Goal: Task Accomplishment & Management: Manage account settings

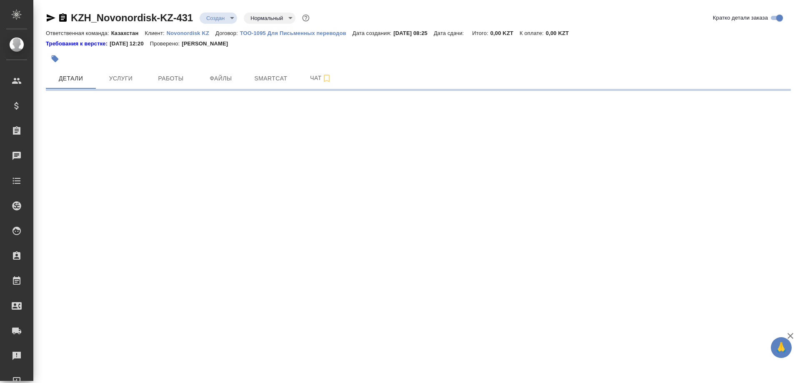
select select "RU"
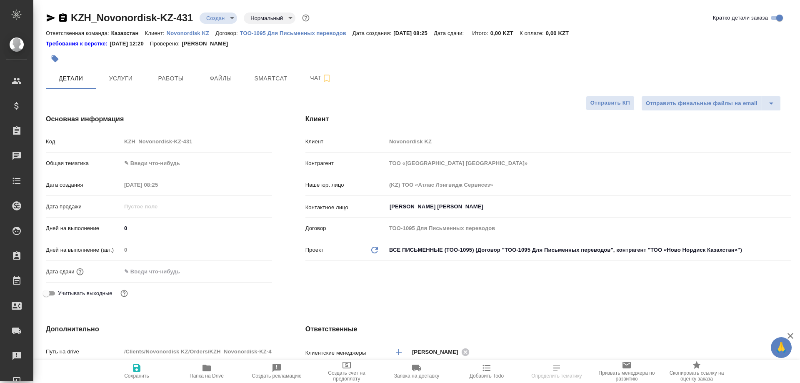
type textarea "x"
type input "[PERSON_NAME]"
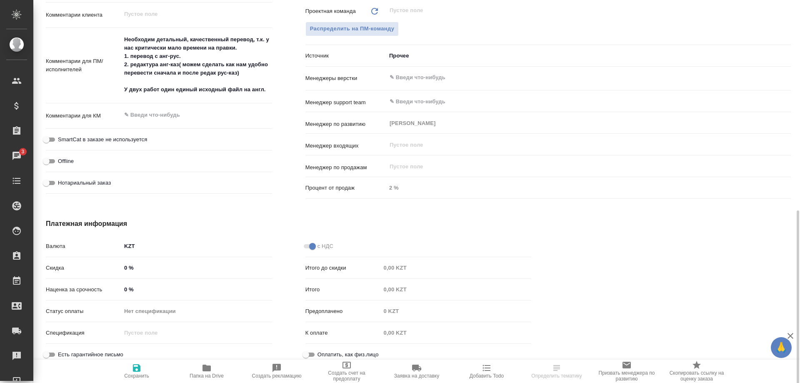
scroll to position [432, 0]
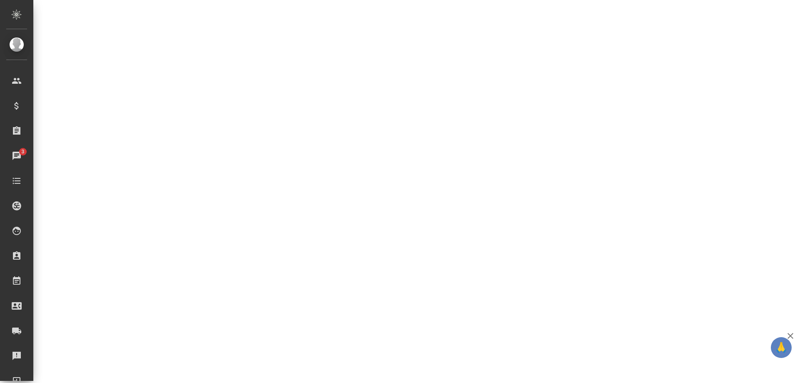
select select "RU"
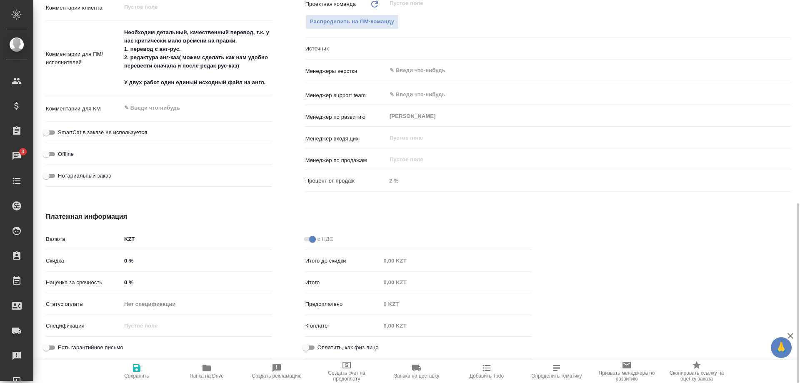
type textarea "x"
click at [719, 245] on div at bounding box center [678, 286] width 260 height 183
click at [759, 175] on div "Процент от продаж 2 %" at bounding box center [547, 180] width 485 height 15
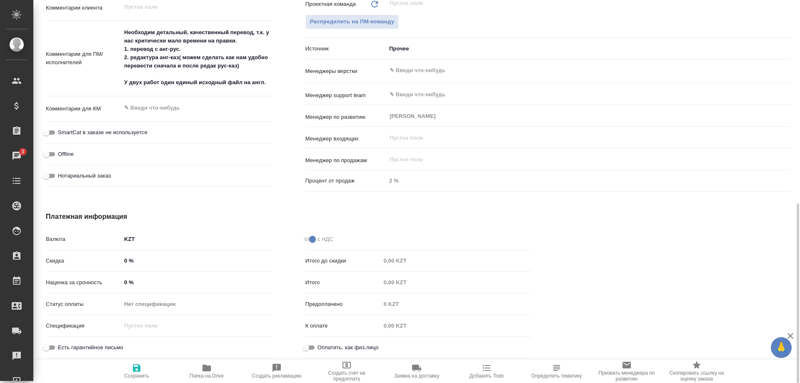
click at [207, 372] on icon "button" at bounding box center [207, 368] width 10 height 10
type textarea "x"
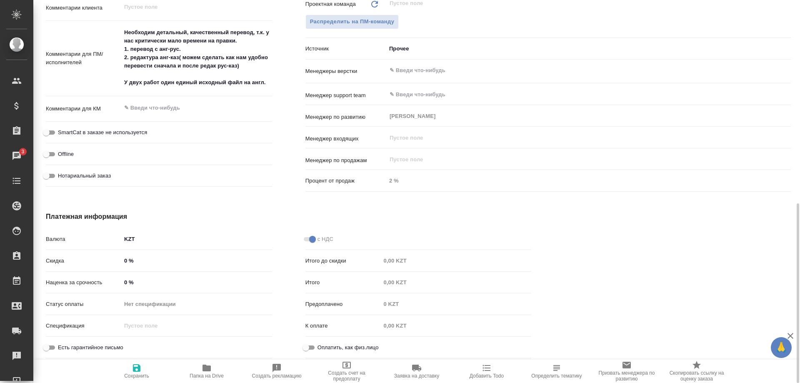
type textarea "x"
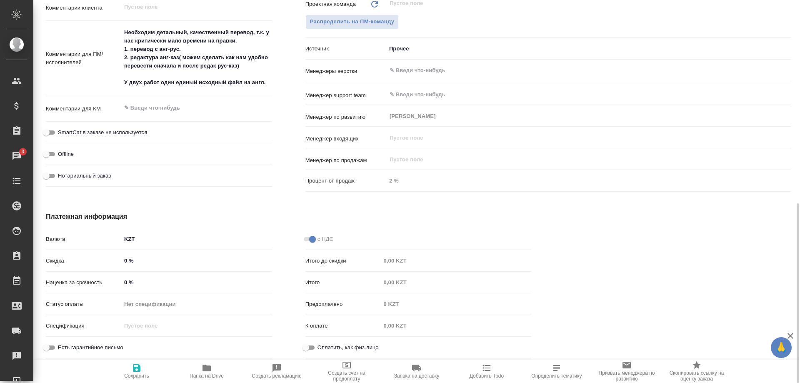
type textarea "x"
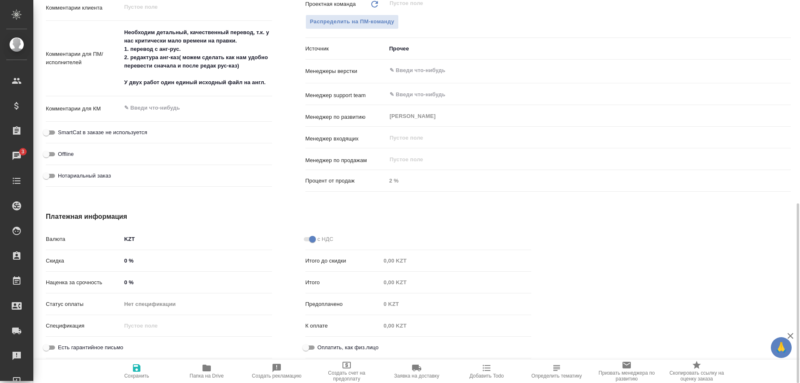
type textarea "x"
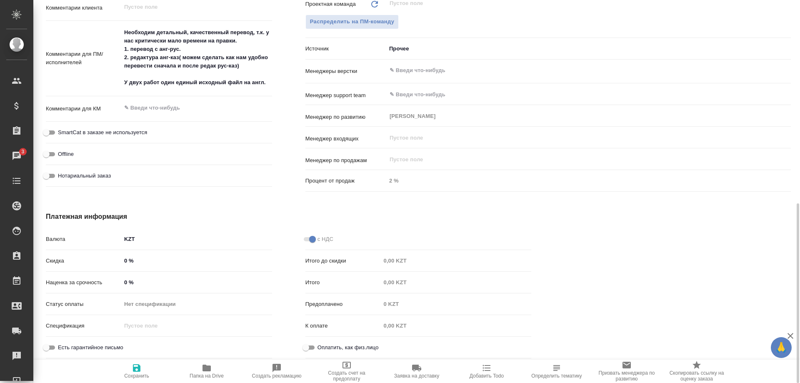
type textarea "x"
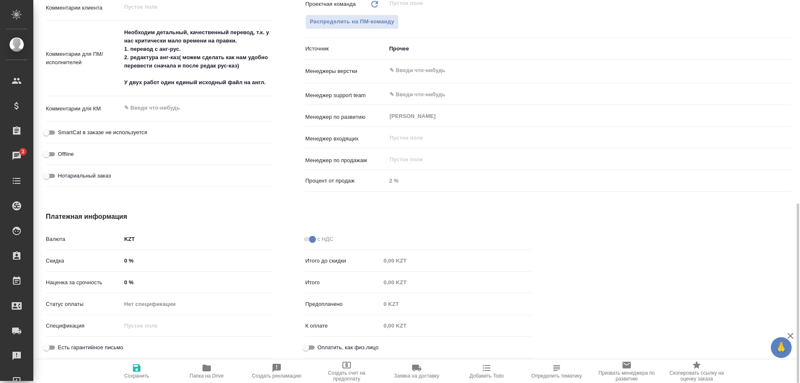
type textarea "x"
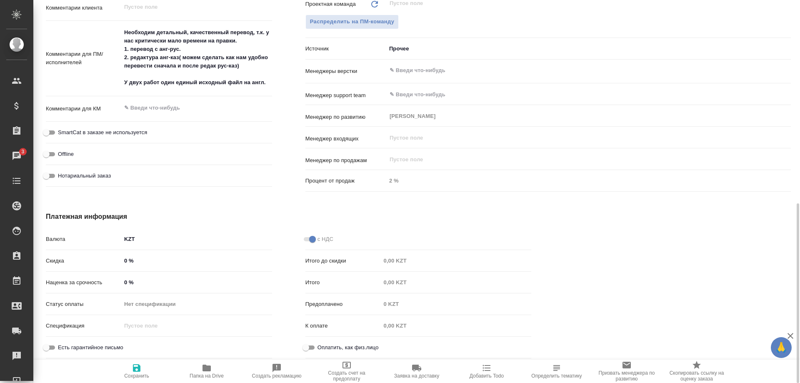
type textarea "x"
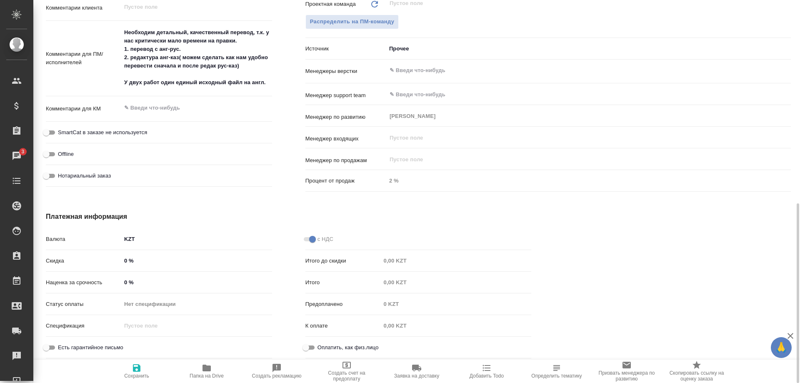
type textarea "x"
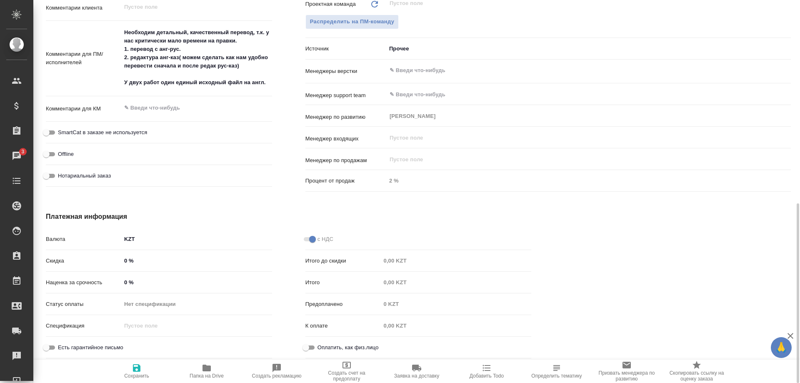
type textarea "x"
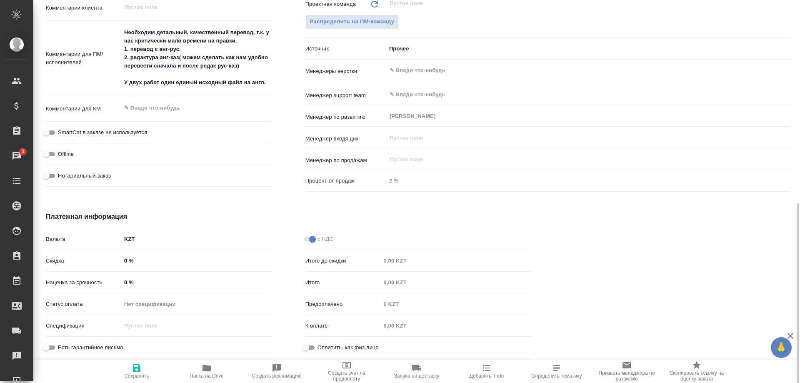
type textarea "x"
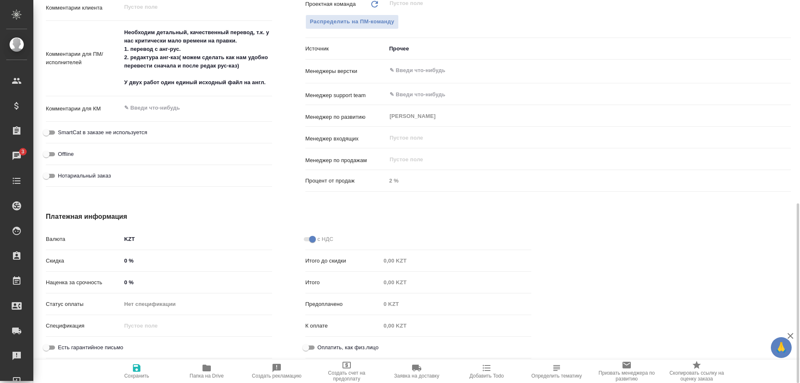
type textarea "x"
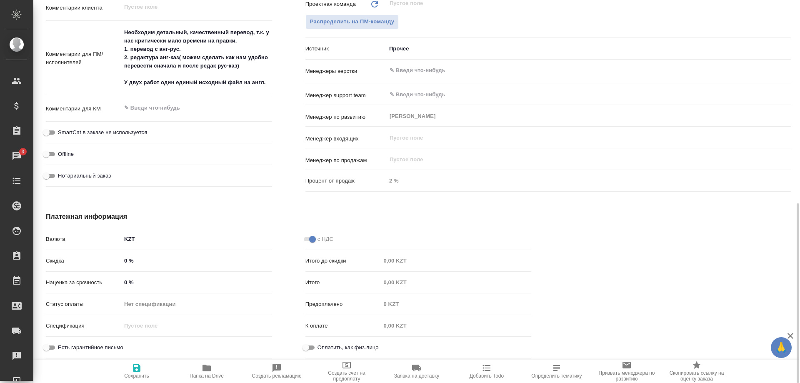
type textarea "x"
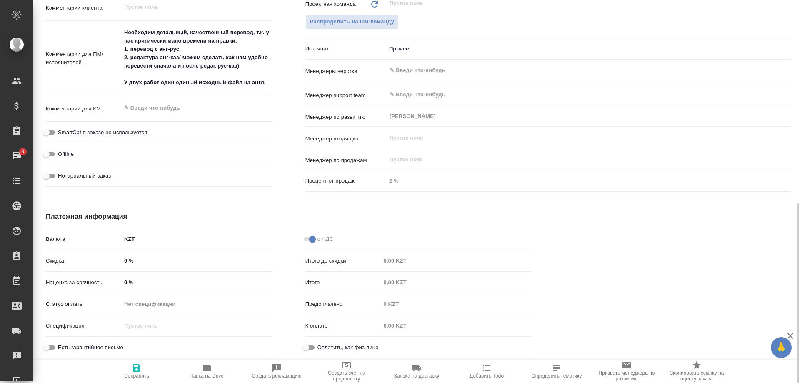
type textarea "x"
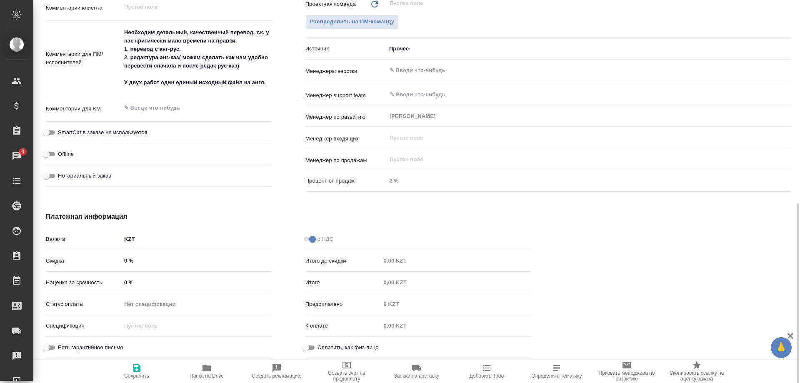
type textarea "x"
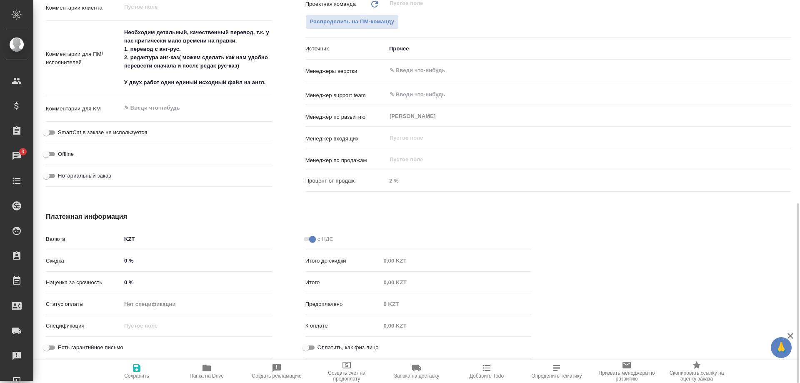
type textarea "x"
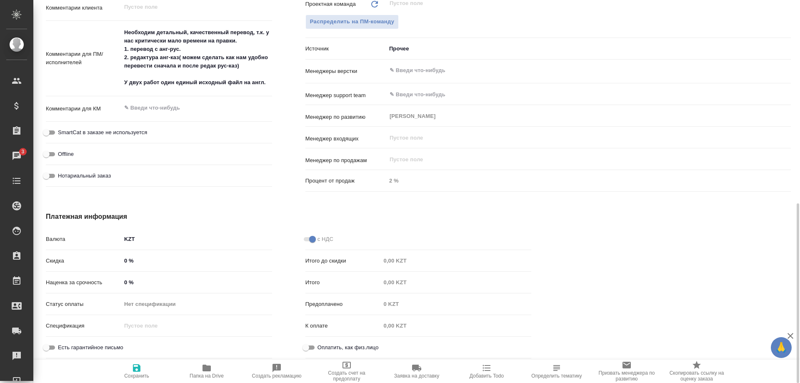
type textarea "x"
click at [720, 258] on div at bounding box center [678, 286] width 260 height 183
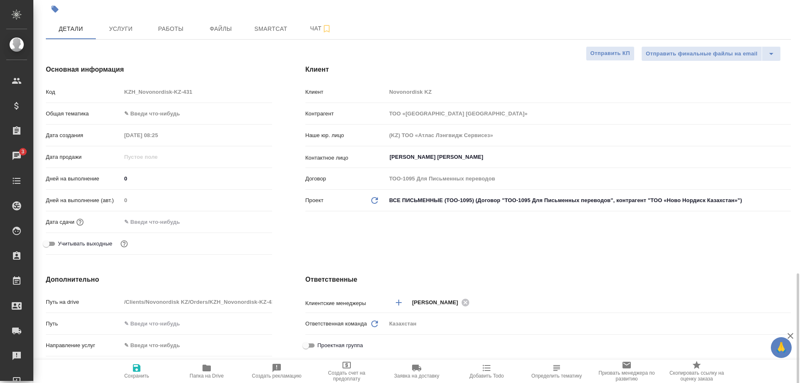
scroll to position [7, 0]
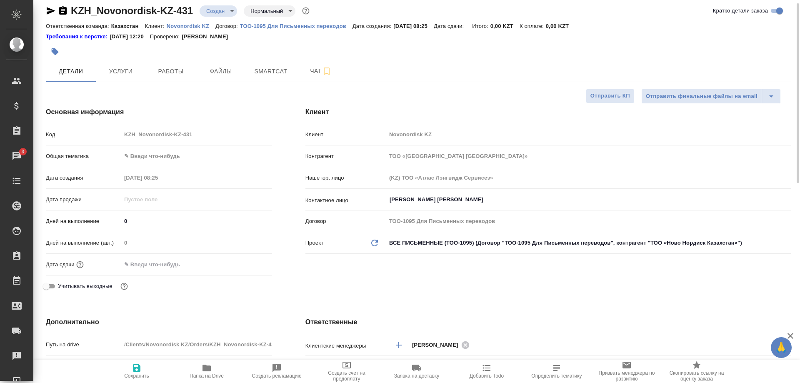
type textarea "x"
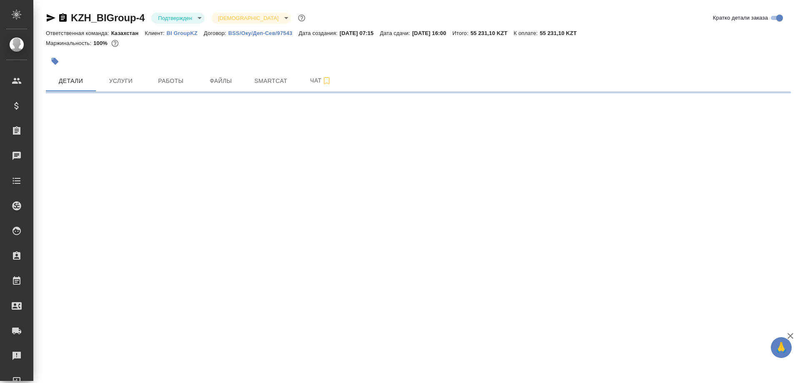
select select "RU"
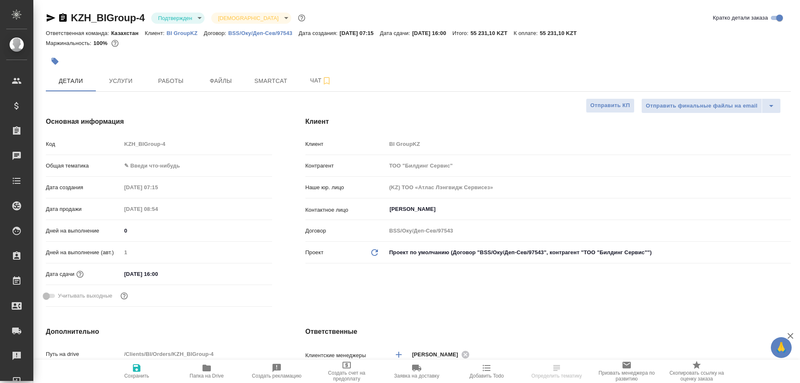
type textarea "x"
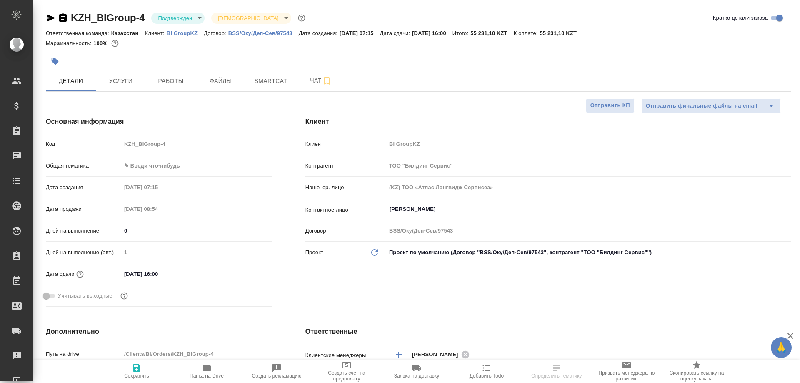
type textarea "x"
click at [177, 82] on span "Работы" at bounding box center [171, 81] width 40 height 10
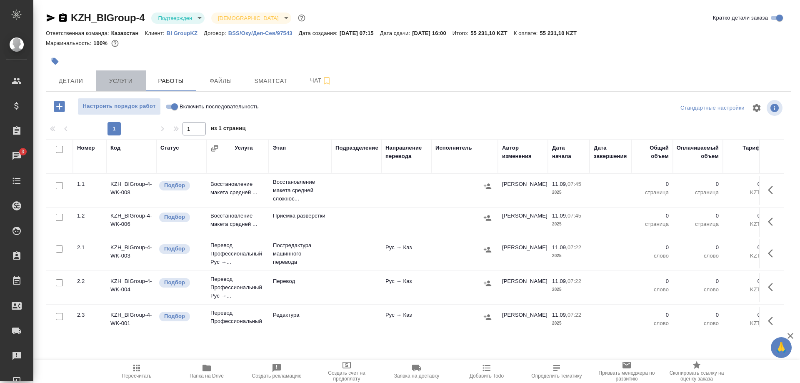
click at [125, 77] on span "Услуги" at bounding box center [121, 81] width 40 height 10
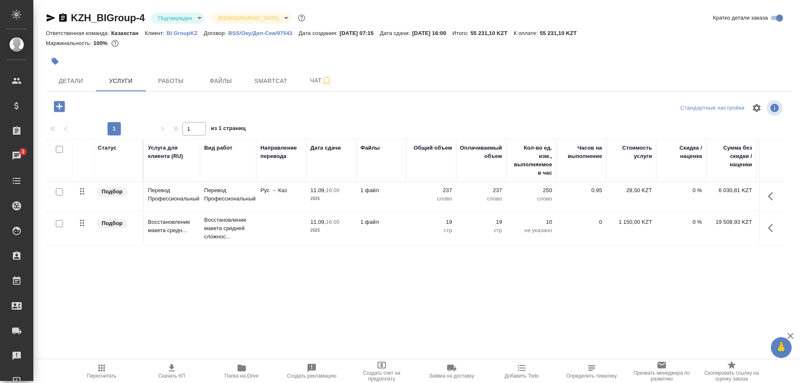
click at [699, 272] on div "Статус Услуга для клиента (RU) Вид работ Направление перевода Дата сдачи Файлы …" at bounding box center [415, 228] width 738 height 179
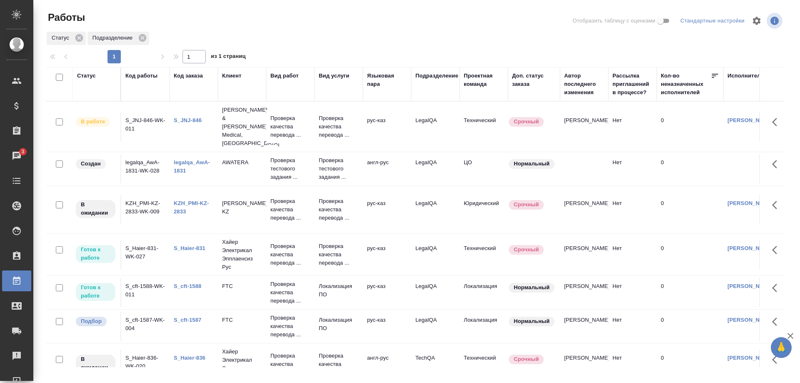
click at [192, 116] on div "S_JNJ-846" at bounding box center [194, 120] width 40 height 8
click at [191, 117] on link "S_JNJ-846" at bounding box center [188, 120] width 28 height 6
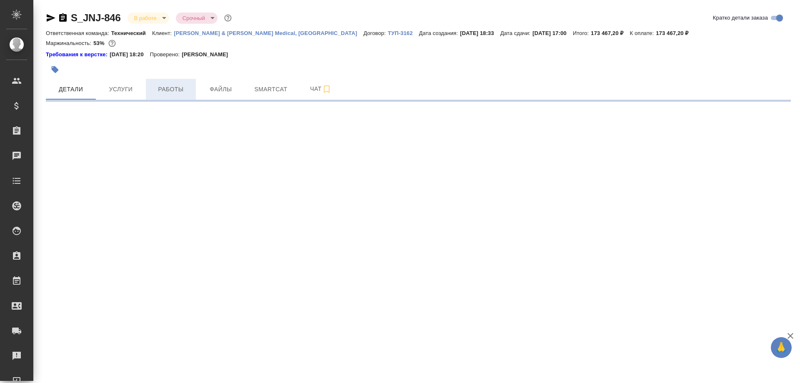
select select "RU"
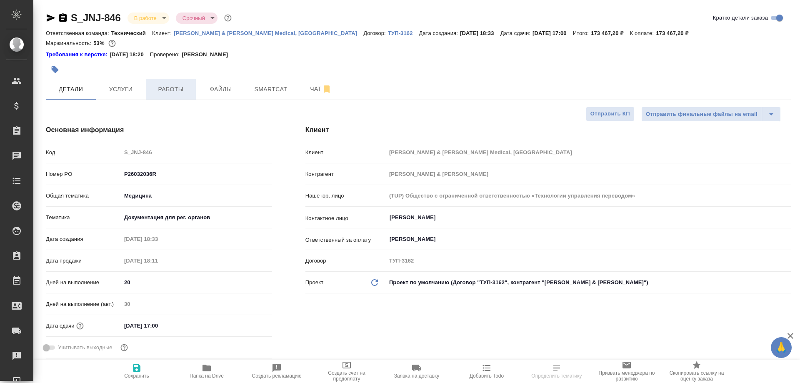
type textarea "x"
click at [177, 89] on span "Работы" at bounding box center [171, 89] width 40 height 10
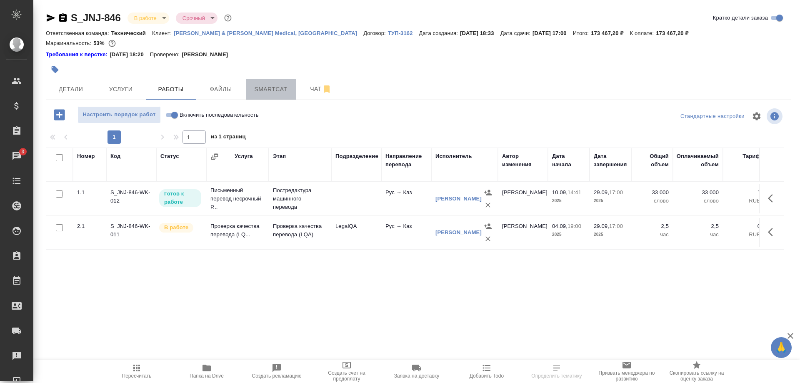
click at [265, 91] on span "Smartcat" at bounding box center [271, 89] width 40 height 10
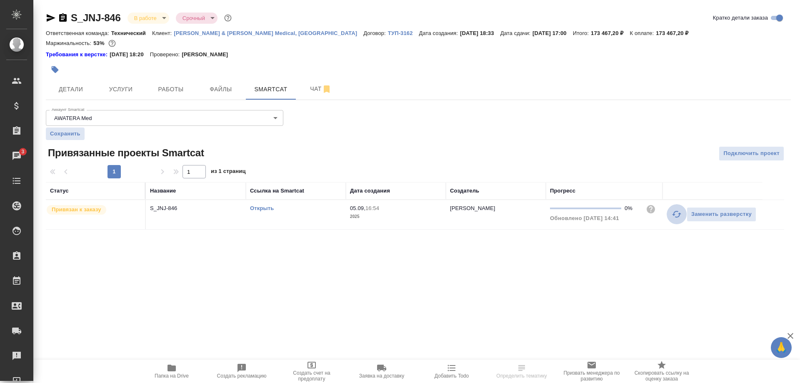
click at [668, 215] on button "button" at bounding box center [677, 214] width 20 height 20
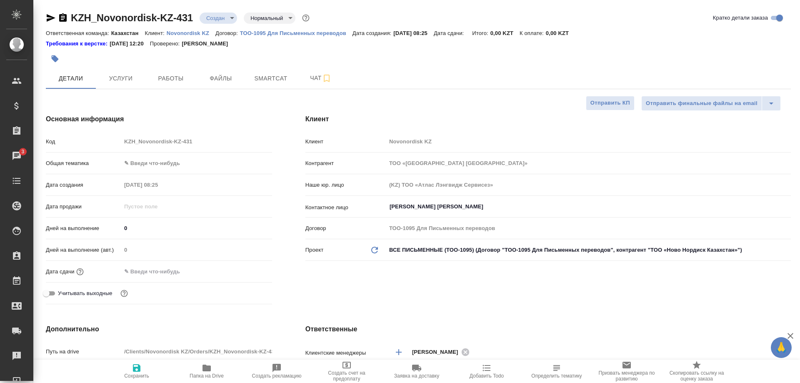
select select "RU"
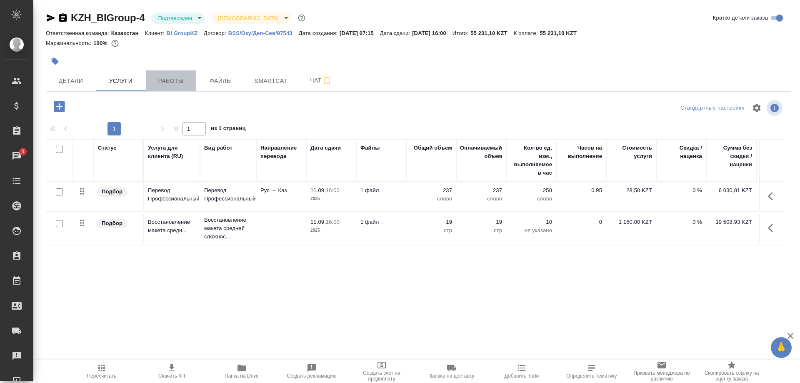
click at [167, 91] on button "Работы" at bounding box center [171, 80] width 50 height 21
click at [165, 79] on span "Работы" at bounding box center [171, 81] width 40 height 10
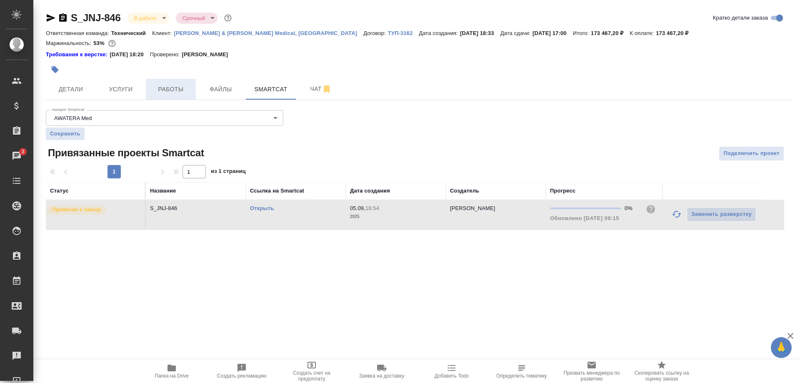
click at [164, 80] on button "Работы" at bounding box center [171, 89] width 50 height 21
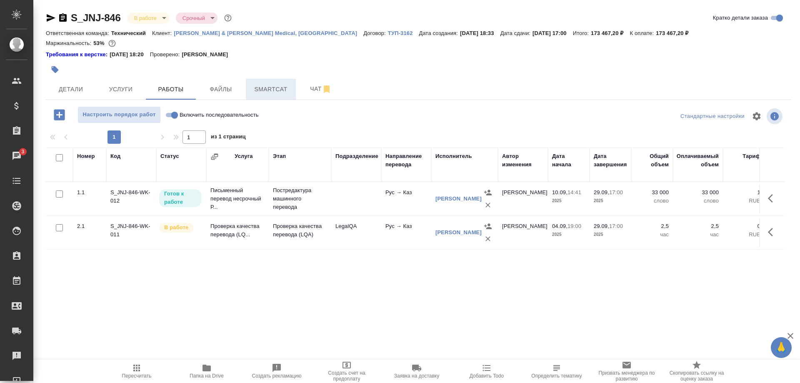
click at [261, 93] on span "Smartcat" at bounding box center [271, 89] width 40 height 10
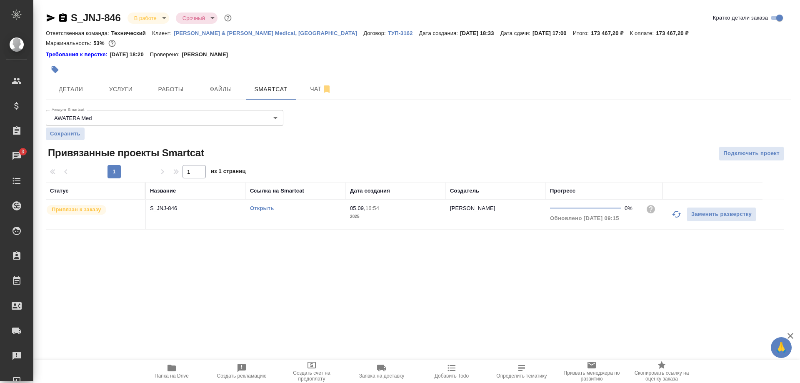
click at [266, 207] on link "Открыть" at bounding box center [262, 208] width 24 height 6
click at [257, 207] on link "Открыть" at bounding box center [262, 208] width 24 height 6
click at [671, 215] on button "button" at bounding box center [677, 214] width 20 height 20
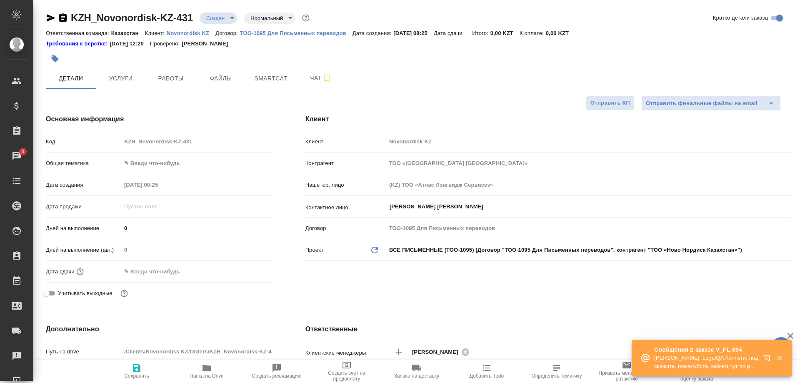
select select "RU"
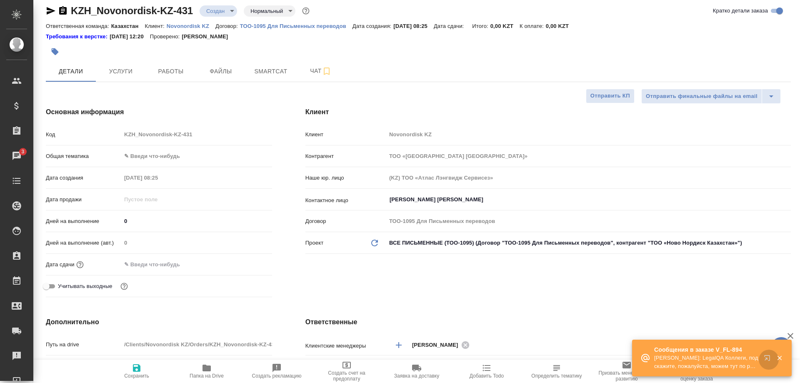
click at [762, 355] on button "button" at bounding box center [769, 360] width 20 height 20
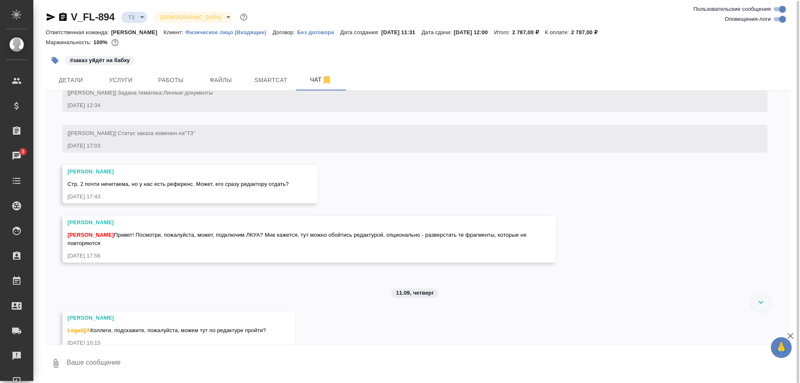
scroll to position [100, 0]
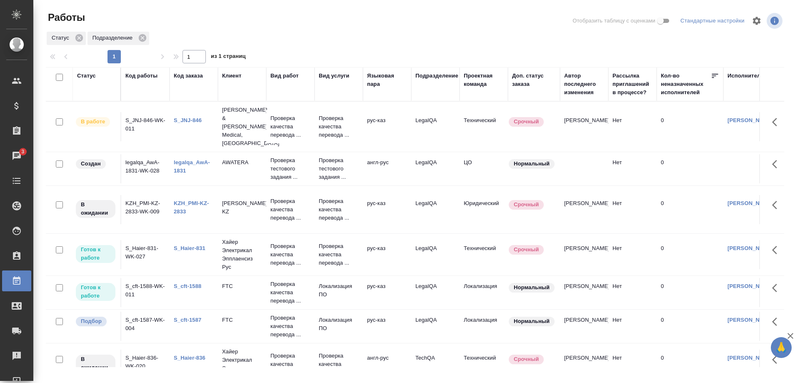
click at [182, 200] on link "KZH_PMI-KZ-2833" at bounding box center [191, 207] width 35 height 15
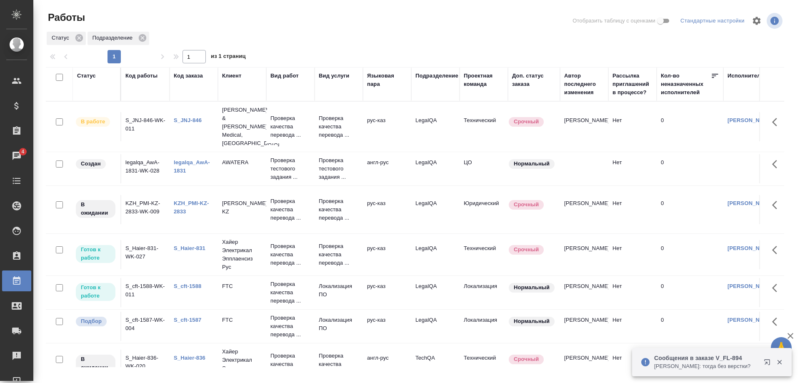
click at [192, 283] on link "S_cft-1588" at bounding box center [187, 286] width 27 height 6
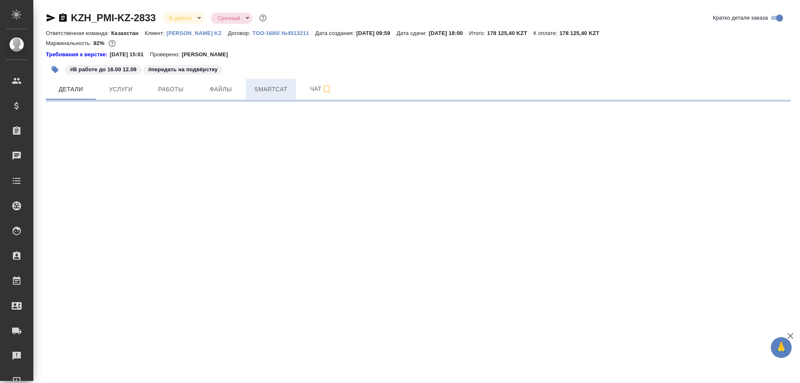
select select "RU"
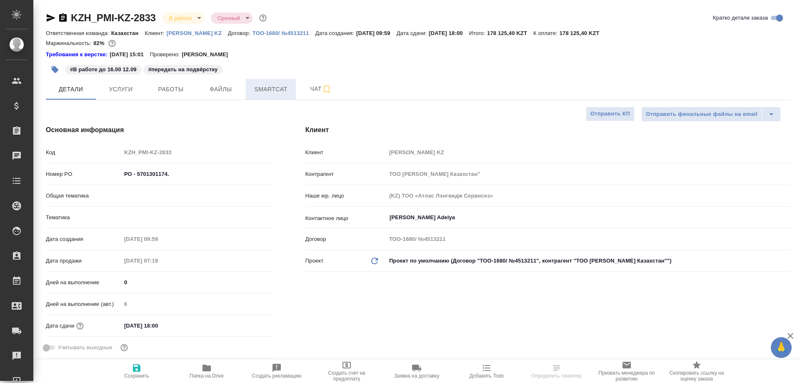
type textarea "x"
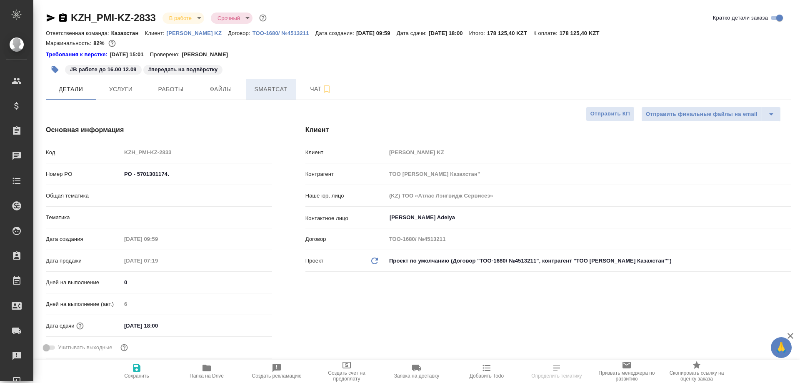
type textarea "x"
click at [271, 87] on span "Smartcat" at bounding box center [271, 89] width 40 height 10
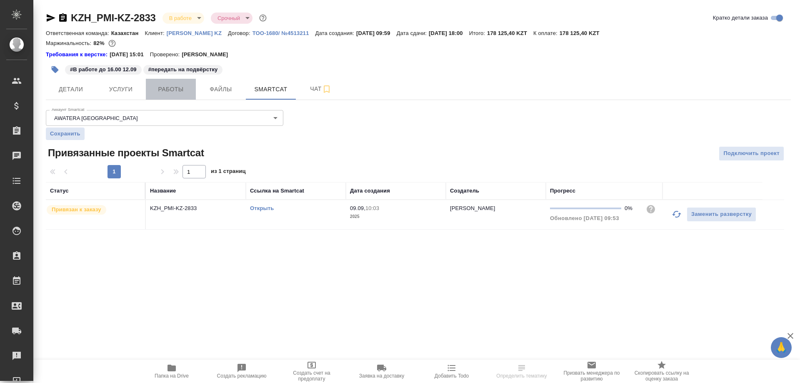
click at [161, 91] on span "Работы" at bounding box center [171, 89] width 40 height 10
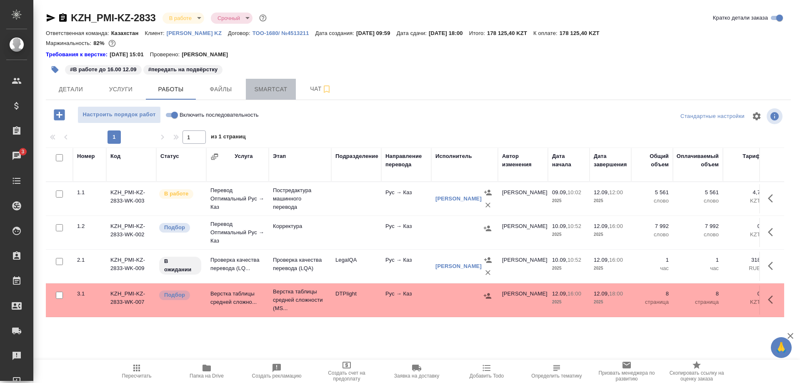
click at [270, 87] on span "Smartcat" at bounding box center [271, 89] width 40 height 10
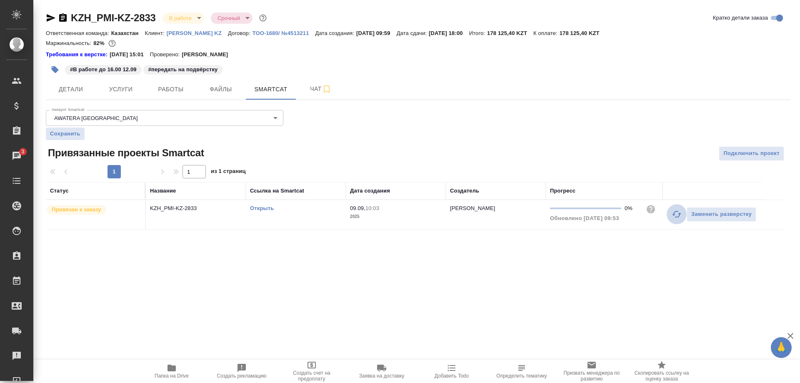
click at [671, 213] on button "button" at bounding box center [677, 214] width 20 height 20
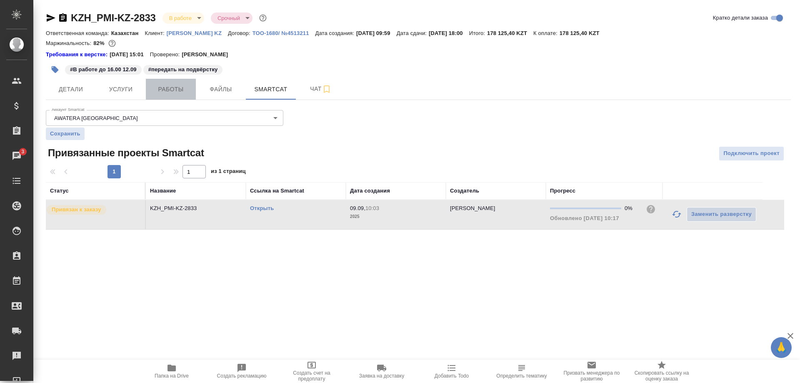
click at [171, 85] on span "Работы" at bounding box center [171, 89] width 40 height 10
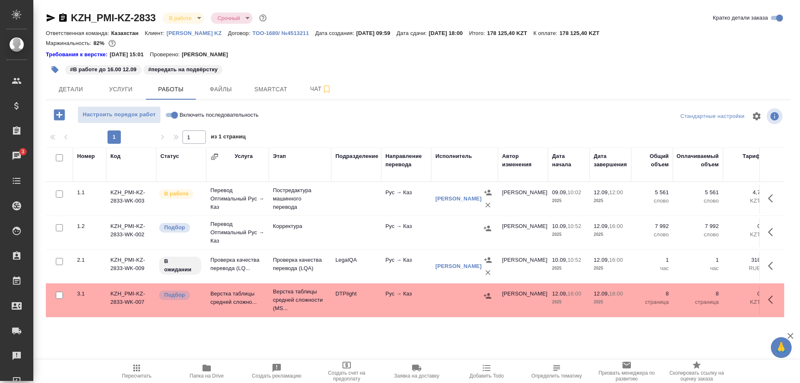
scroll to position [0, 239]
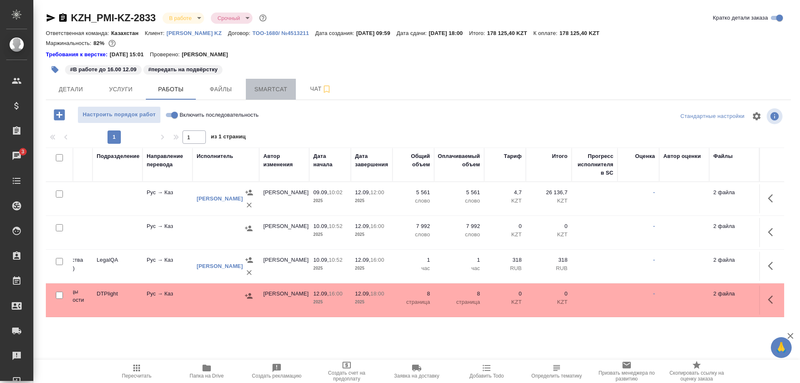
click at [254, 84] on button "Smartcat" at bounding box center [271, 89] width 50 height 21
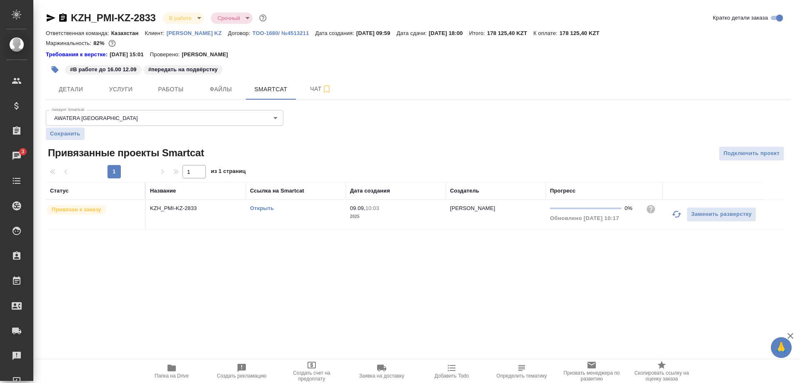
click at [260, 208] on link "Открыть" at bounding box center [262, 208] width 24 height 6
click at [175, 85] on span "Работы" at bounding box center [171, 89] width 40 height 10
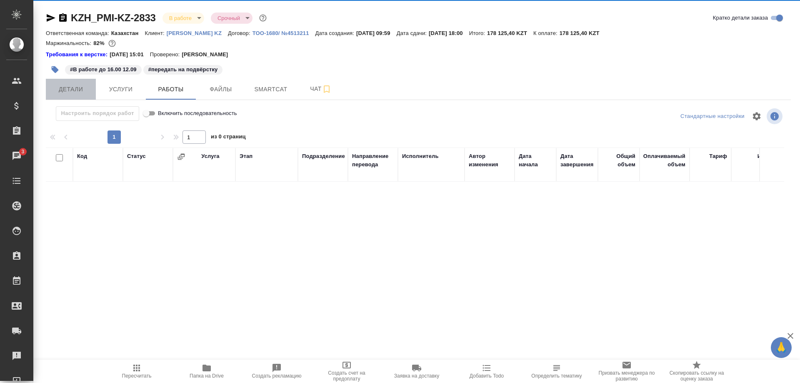
click at [66, 90] on span "Детали" at bounding box center [71, 89] width 40 height 10
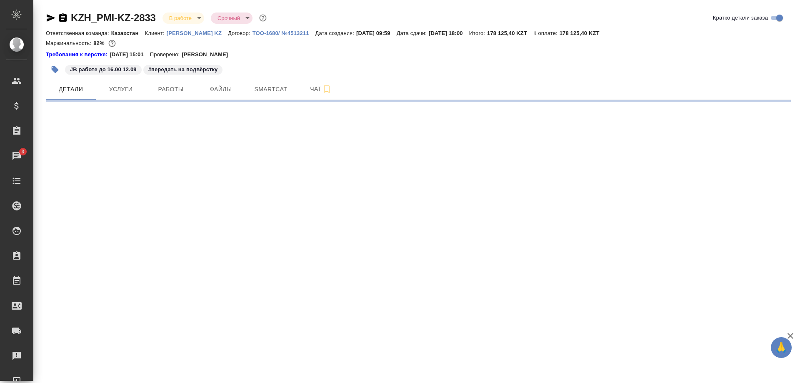
select select "RU"
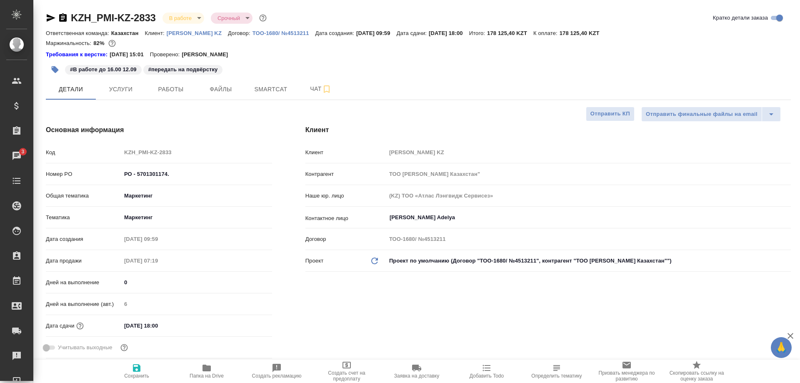
type textarea "x"
click at [165, 92] on span "Работы" at bounding box center [171, 89] width 40 height 10
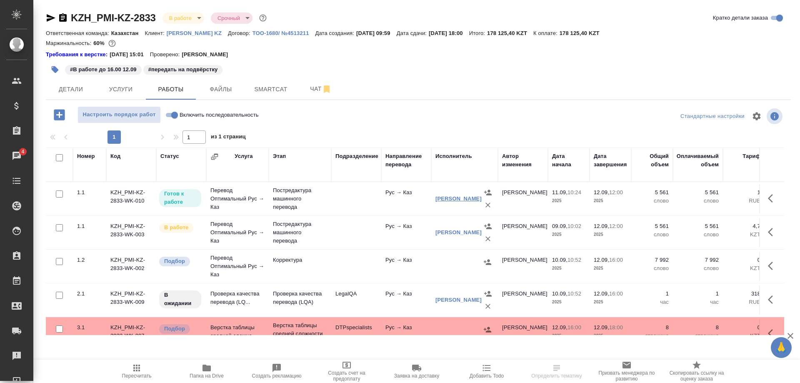
click at [440, 202] on link "[PERSON_NAME]" at bounding box center [458, 198] width 46 height 6
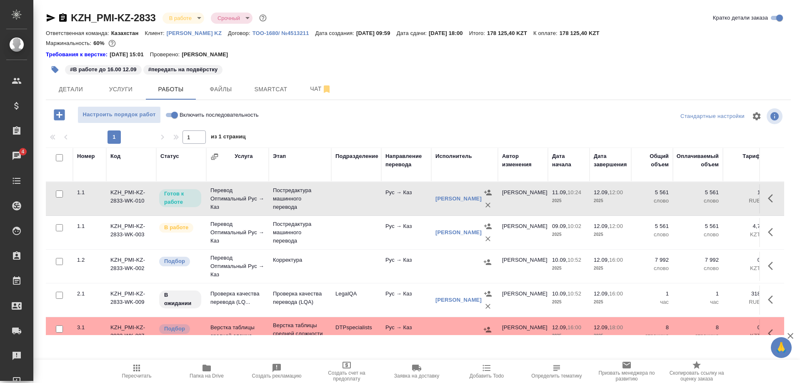
click at [89, 237] on td "1.1" at bounding box center [89, 232] width 33 height 29
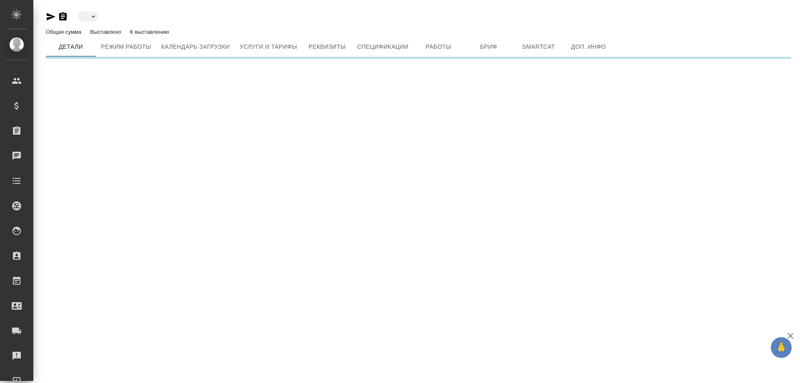
type input "reserved"
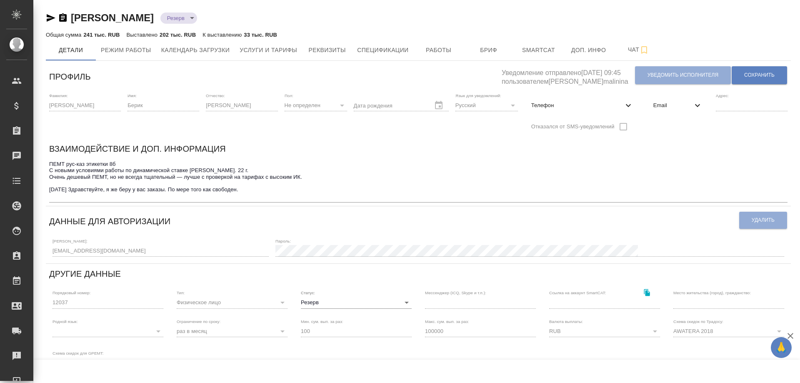
click at [668, 161] on textarea "ПЕМТ рус-каз этикетки 8б С новыми условиями работы по динамической ставке [PERS…" at bounding box center [418, 180] width 738 height 39
click at [442, 52] on span "Работы" at bounding box center [439, 50] width 40 height 10
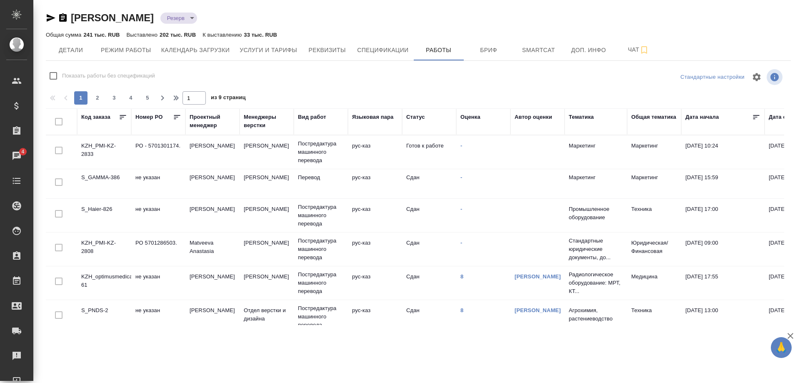
checkbox input "false"
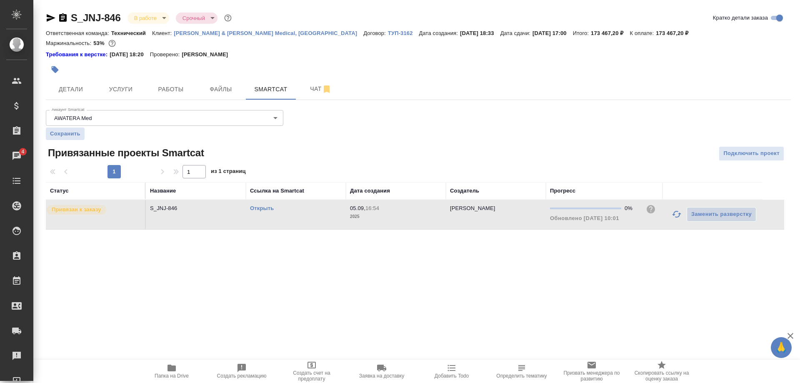
click at [685, 75] on div at bounding box center [418, 69] width 745 height 18
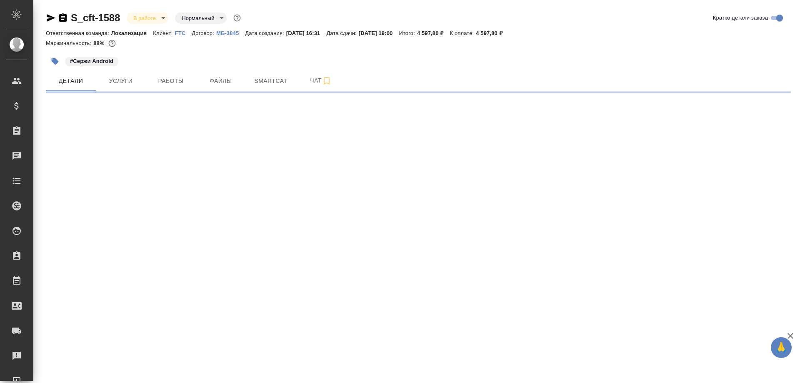
select select "RU"
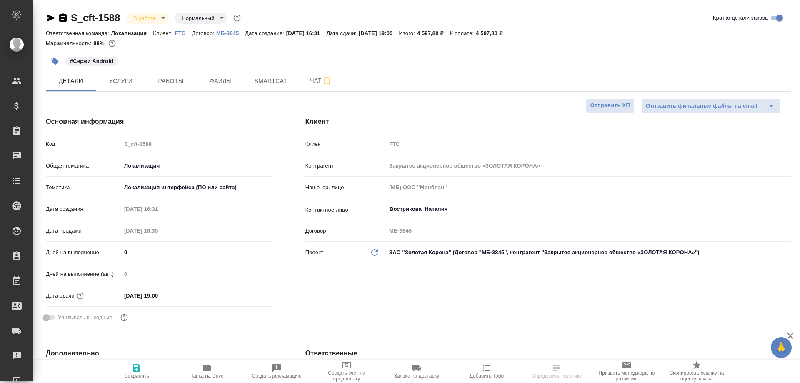
type textarea "x"
click at [174, 32] on p "Клиент:" at bounding box center [164, 33] width 22 height 6
click at [174, 30] on p "Клиент:" at bounding box center [164, 33] width 22 height 6
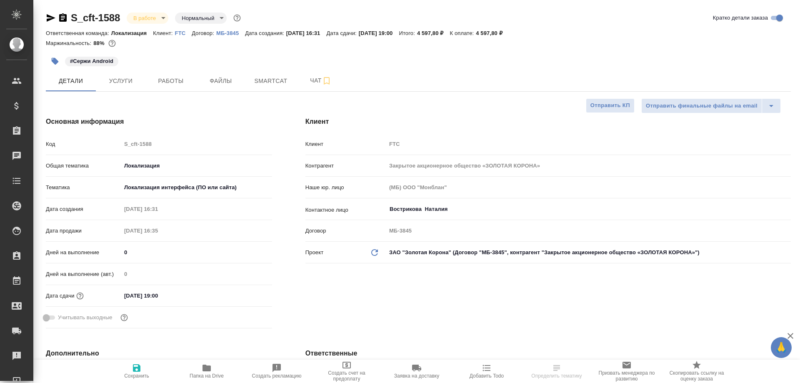
click at [179, 31] on p "FTC" at bounding box center [183, 33] width 17 height 6
type textarea "x"
select select "RU"
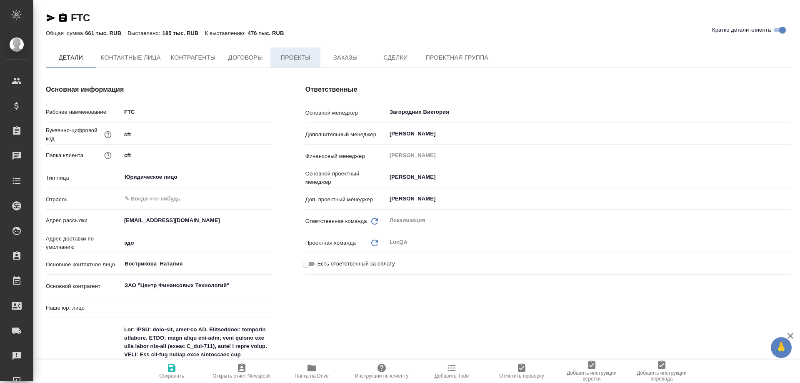
type textarea "x"
type input "(AU) Общество с ограниченной ответственностью "АЛС""
type textarea "x"
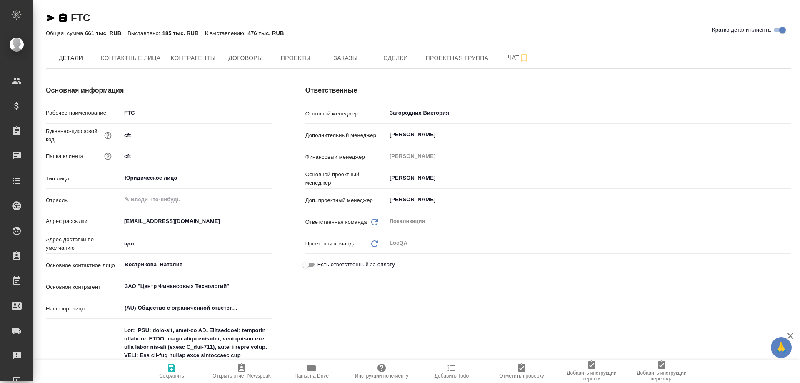
type textarea "x"
click at [344, 57] on span "Заказы" at bounding box center [345, 58] width 40 height 10
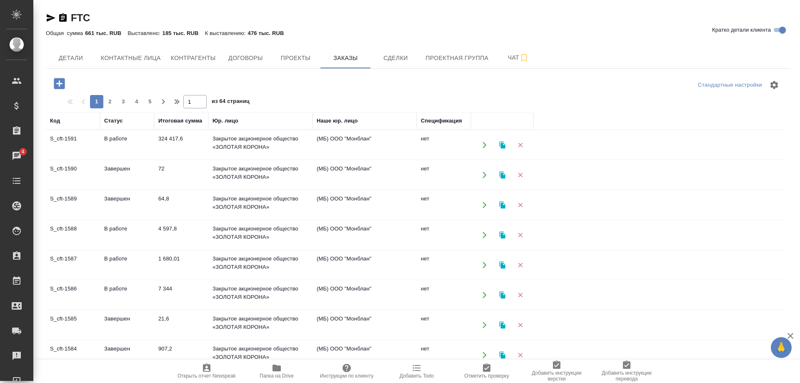
click at [62, 139] on td "S_cft-1591" at bounding box center [73, 144] width 54 height 29
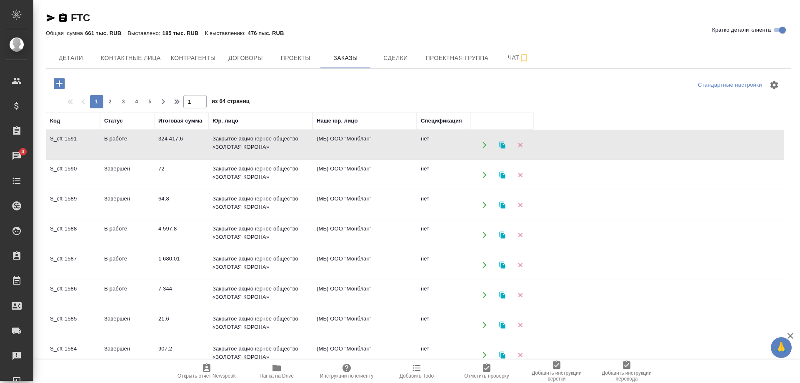
click at [62, 139] on td "S_cft-1591" at bounding box center [73, 144] width 54 height 29
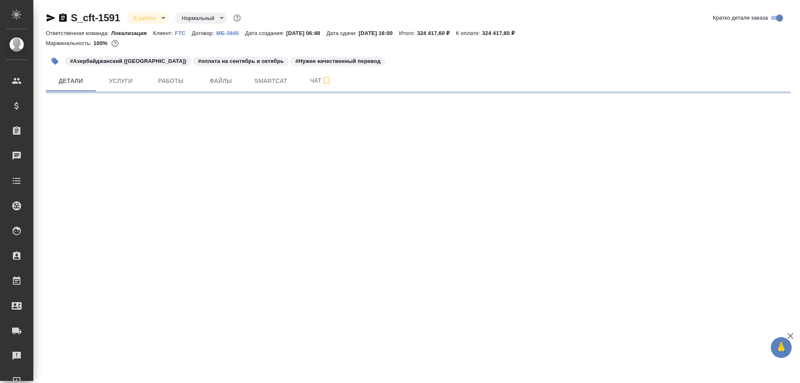
select select "RU"
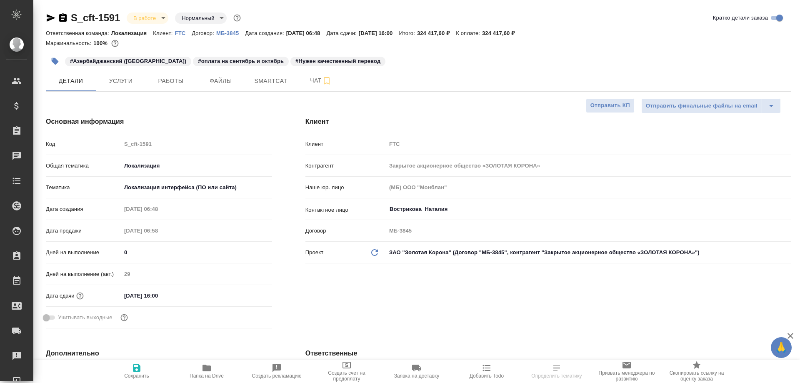
type textarea "x"
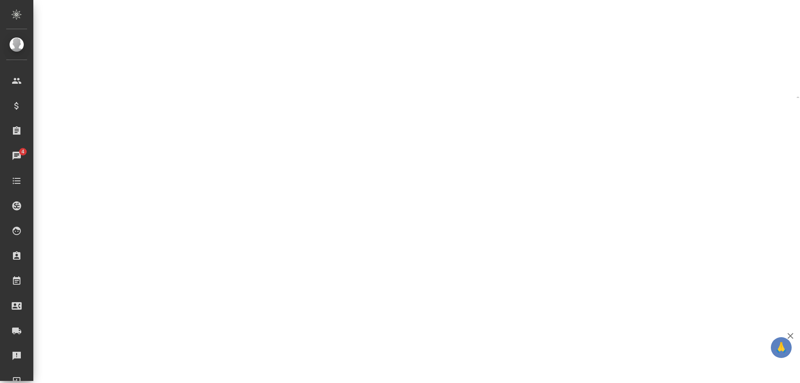
select select "RU"
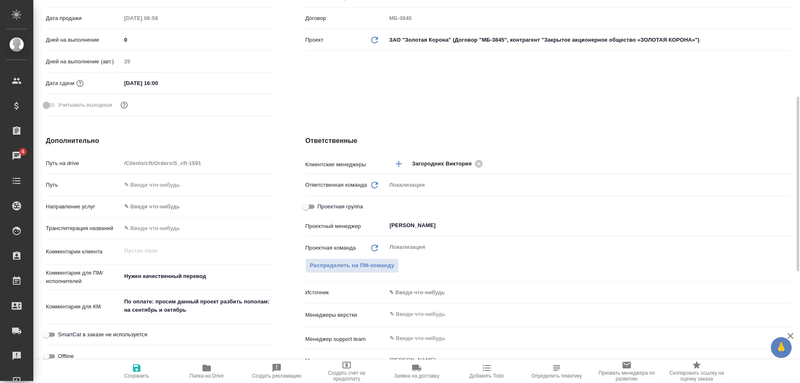
type textarea "x"
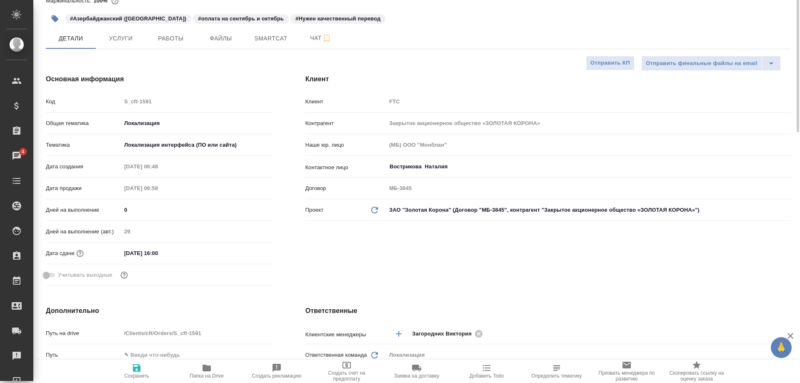
scroll to position [0, 0]
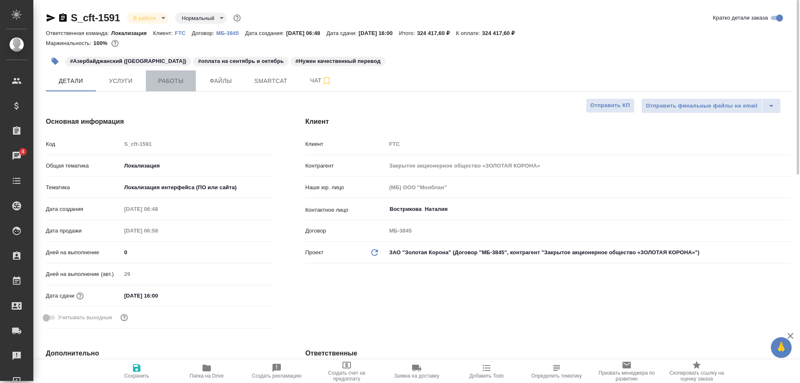
click at [175, 81] on span "Работы" at bounding box center [171, 81] width 40 height 10
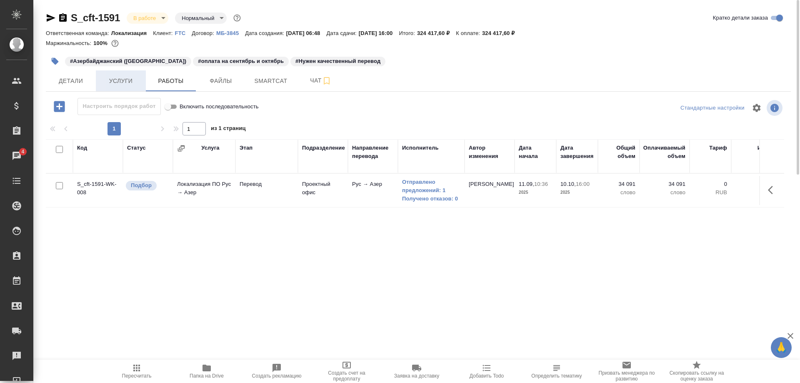
click at [133, 82] on span "Услуги" at bounding box center [121, 81] width 40 height 10
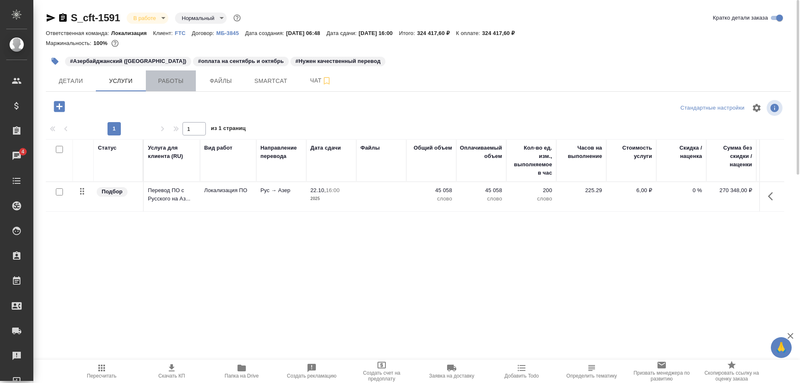
click at [172, 77] on span "Работы" at bounding box center [171, 81] width 40 height 10
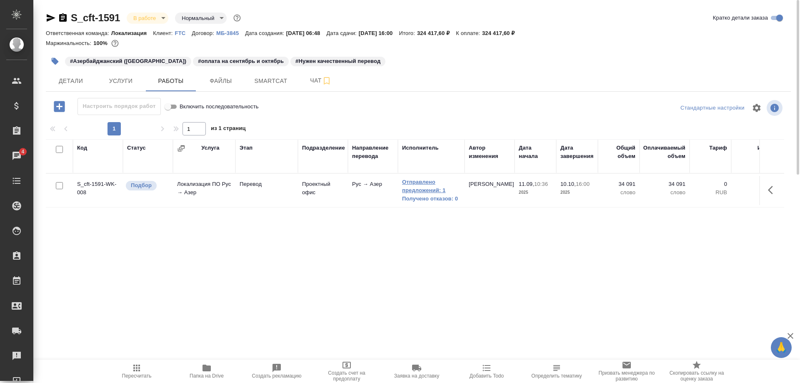
click at [408, 189] on link "Отправлено предложений: 1" at bounding box center [431, 186] width 58 height 17
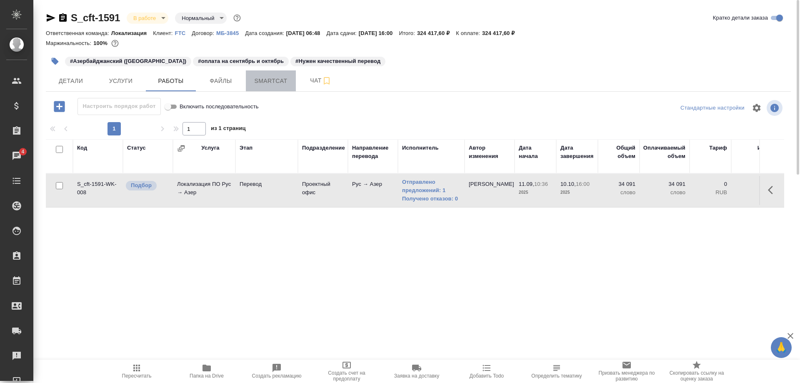
click at [292, 84] on button "Smartcat" at bounding box center [271, 80] width 50 height 21
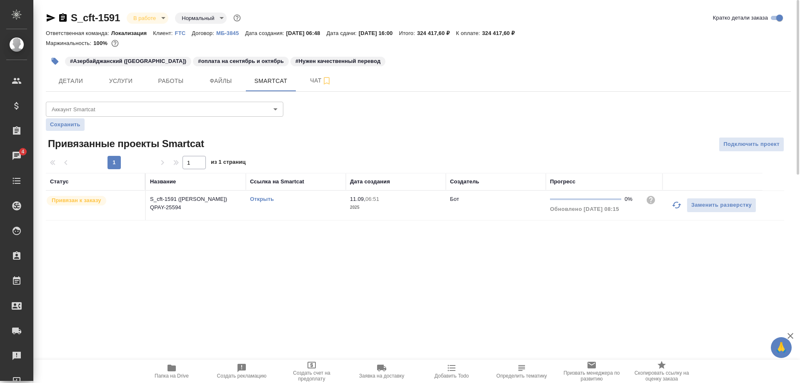
click at [260, 198] on link "Открыть" at bounding box center [262, 199] width 24 height 6
click at [90, 276] on div ".cls-1 fill:#fff; AWATERA Shirina Sabina Клиенты Спецификации Заказы 4 Чаты Tod…" at bounding box center [400, 191] width 800 height 383
click at [159, 84] on span "Работы" at bounding box center [171, 81] width 40 height 10
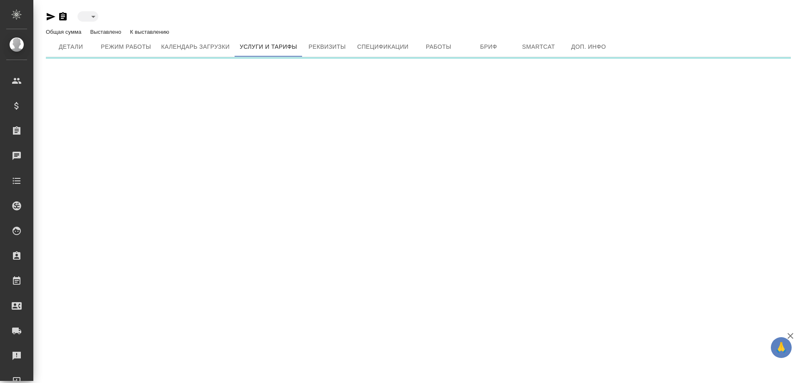
type input "active"
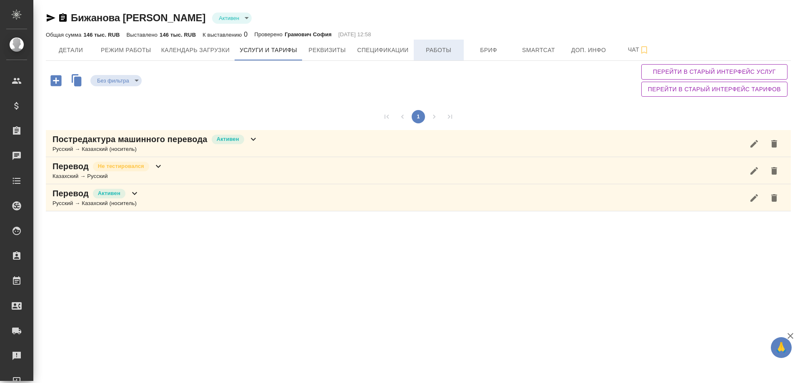
click at [442, 49] on span "Работы" at bounding box center [439, 50] width 40 height 10
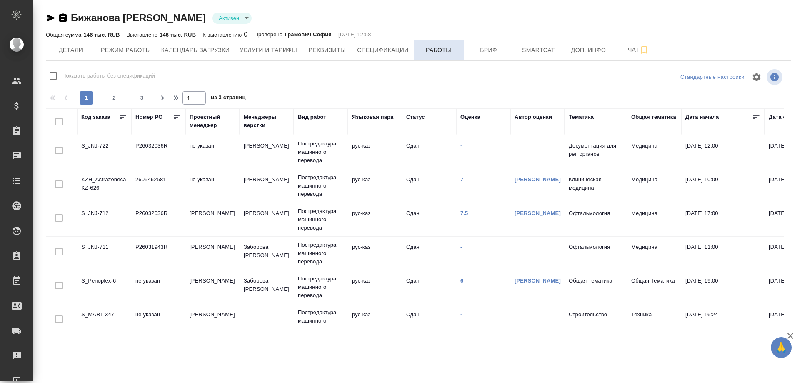
checkbox input "false"
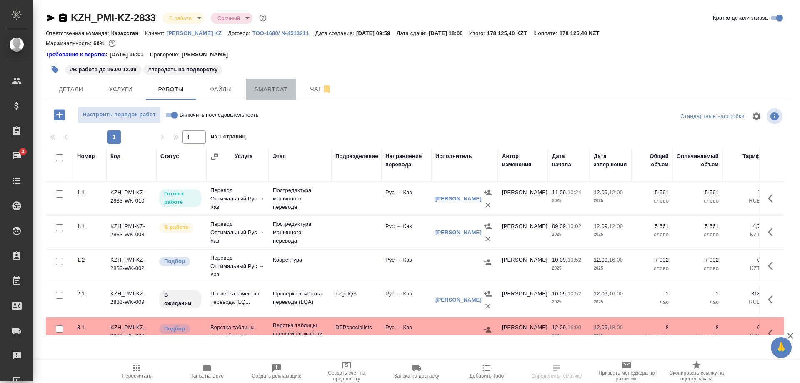
click at [270, 82] on button "Smartcat" at bounding box center [271, 89] width 50 height 21
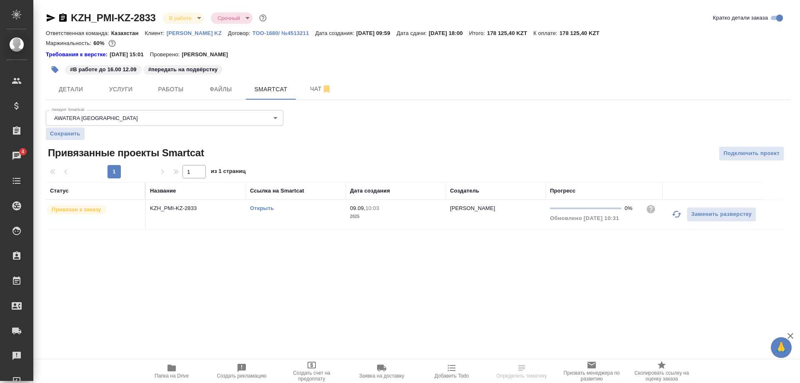
click at [670, 213] on button "button" at bounding box center [677, 214] width 20 height 20
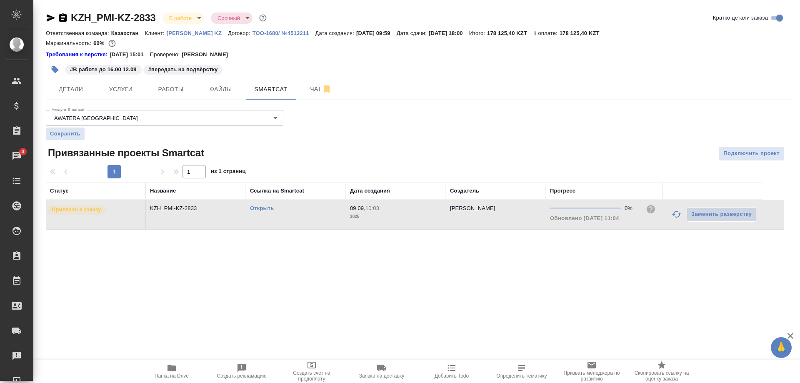
click at [681, 280] on div ".cls-1 fill:#fff; AWATERA Shirina Sabina Клиенты Спецификации Заказы 4 Чаты Tod…" at bounding box center [400, 191] width 800 height 383
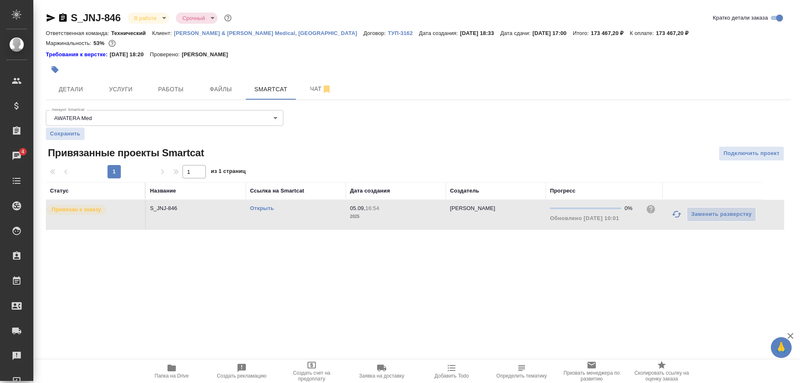
click at [670, 216] on button "button" at bounding box center [677, 214] width 20 height 20
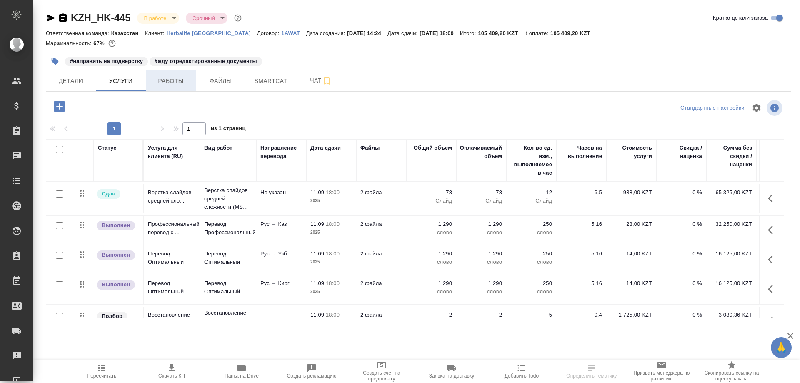
click at [175, 83] on span "Работы" at bounding box center [171, 81] width 40 height 10
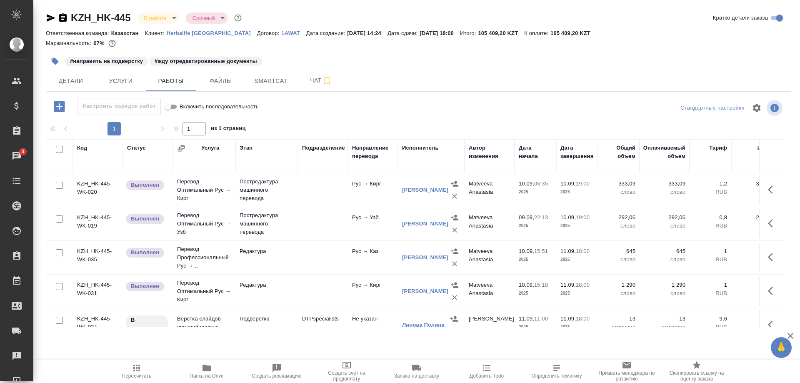
scroll to position [425, 0]
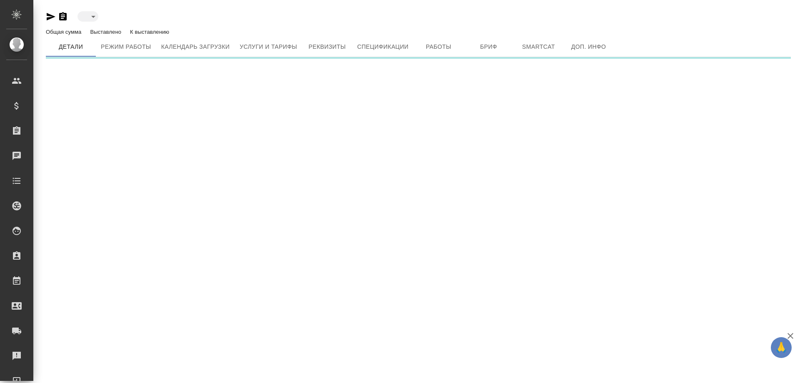
type input "active"
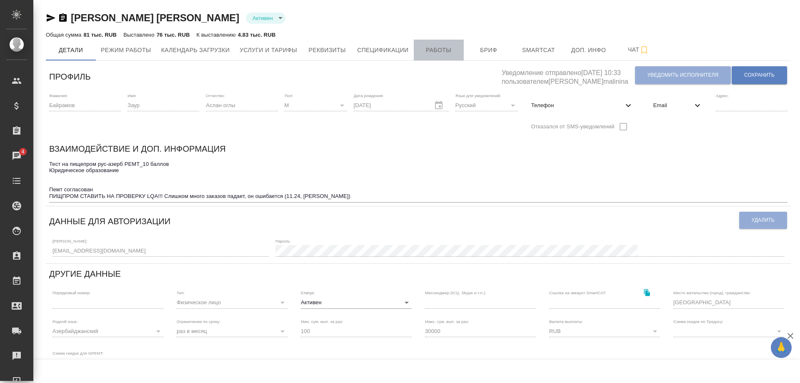
click at [437, 54] on span "Работы" at bounding box center [439, 50] width 40 height 10
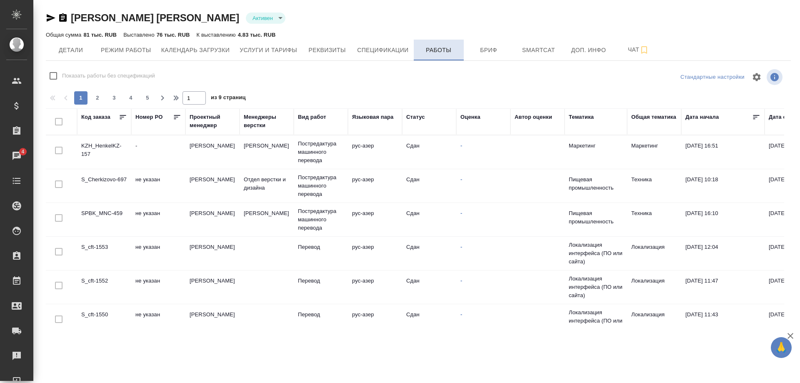
checkbox input "false"
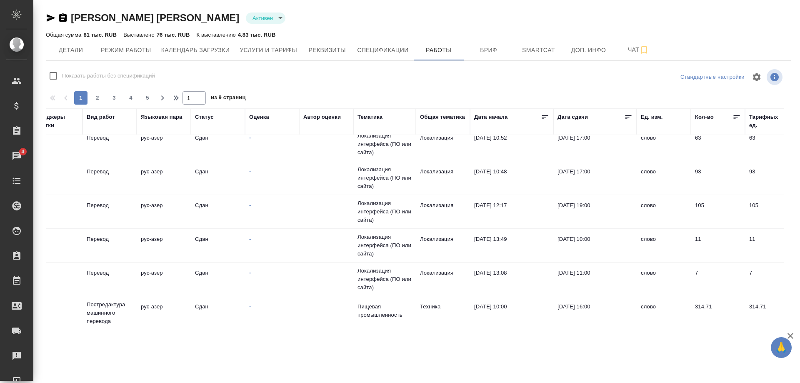
scroll to position [650, 211]
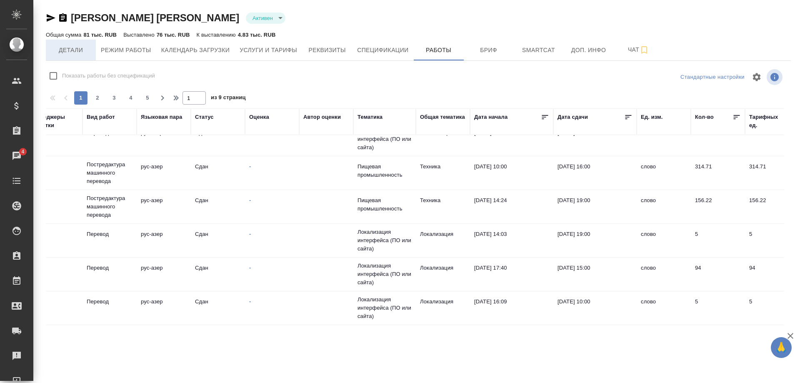
click at [70, 48] on span "Детали" at bounding box center [71, 50] width 40 height 10
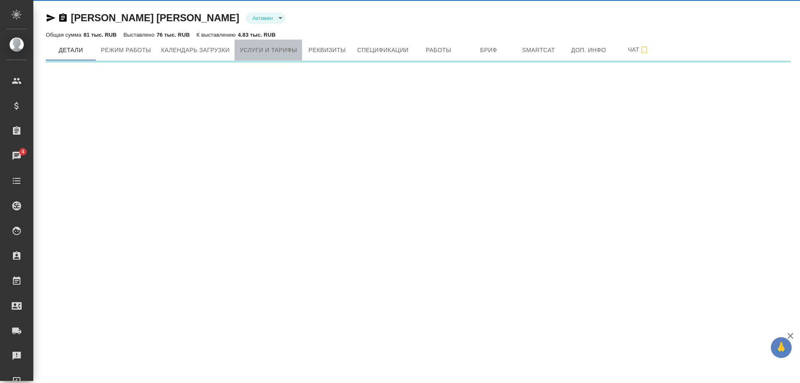
click at [260, 47] on span "Услуги и тарифы" at bounding box center [268, 50] width 57 height 10
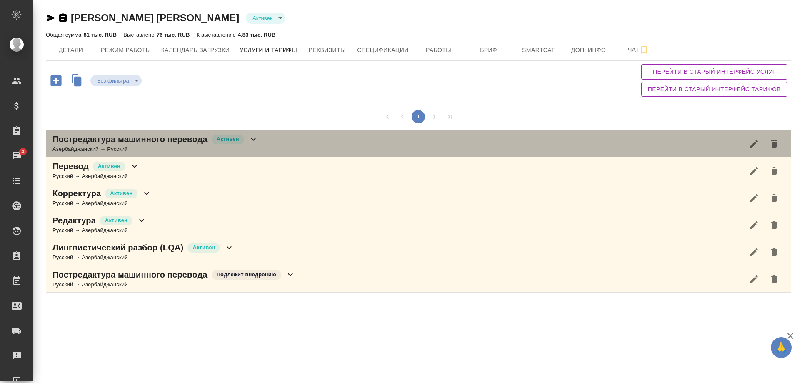
click at [124, 148] on div "Азербайджанский → Русский" at bounding box center [155, 149] width 206 height 8
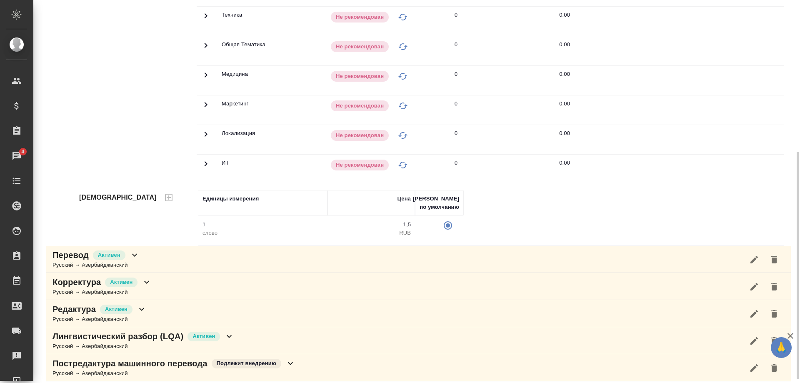
scroll to position [261, 0]
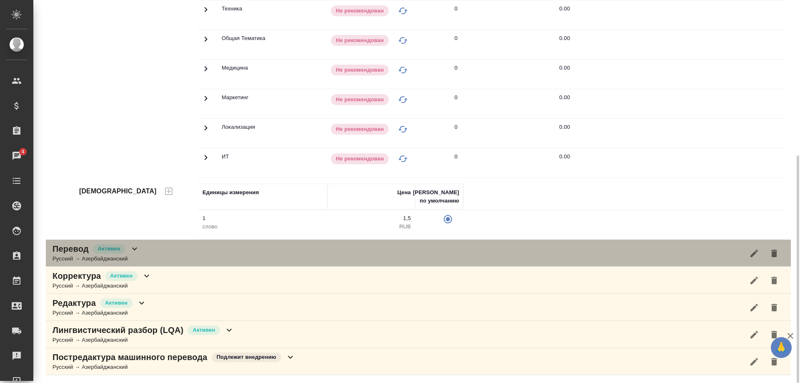
click at [106, 259] on div "Русский → Азербайджанский" at bounding box center [95, 259] width 87 height 8
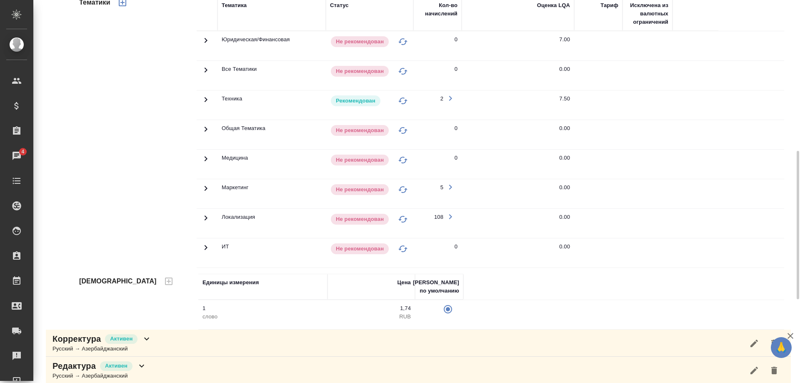
scroll to position [330, 0]
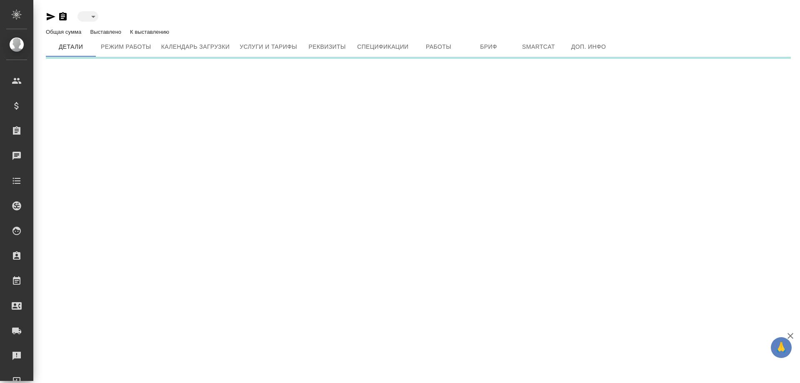
type input "active"
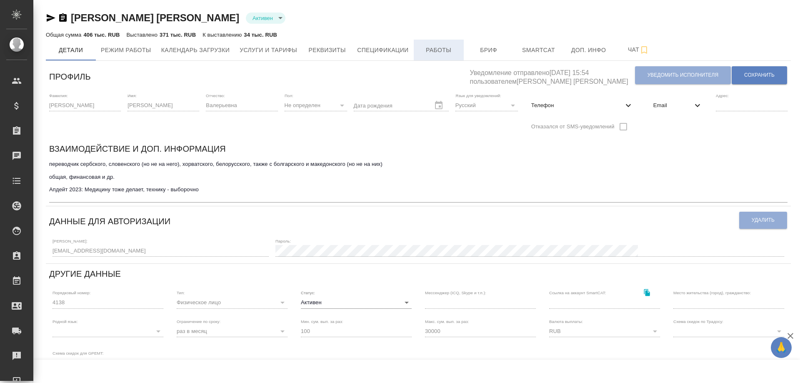
click at [429, 50] on span "Работы" at bounding box center [439, 50] width 40 height 10
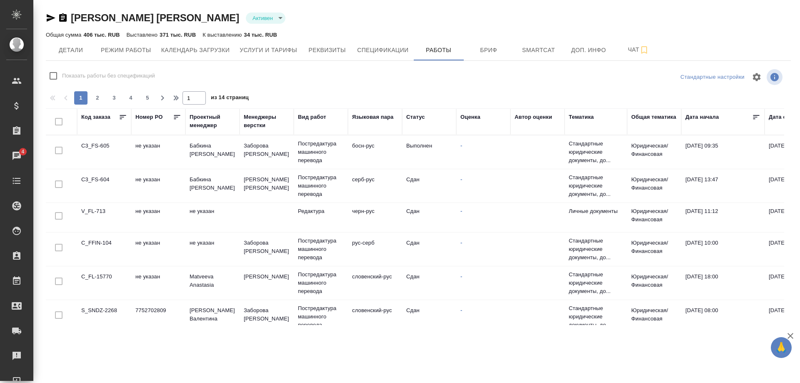
checkbox input "false"
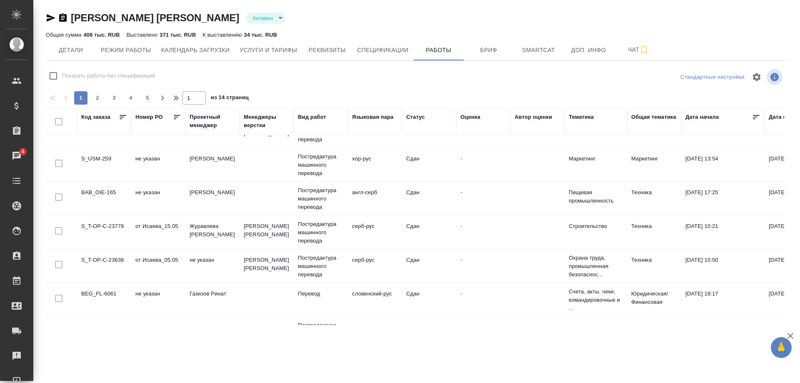
scroll to position [646, 0]
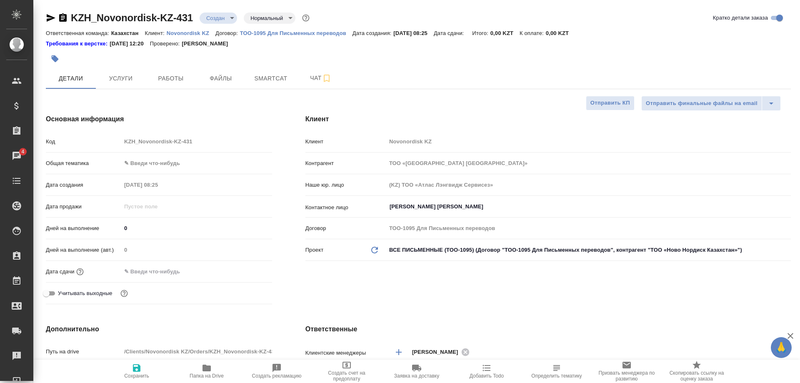
select select "RU"
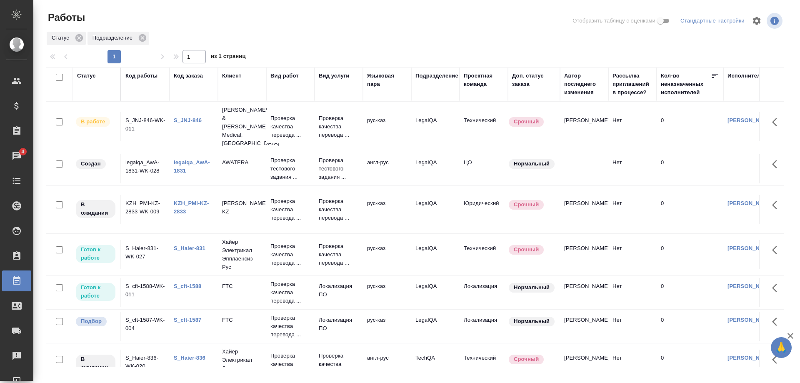
click at [192, 317] on link "S_cft-1587" at bounding box center [187, 320] width 27 height 6
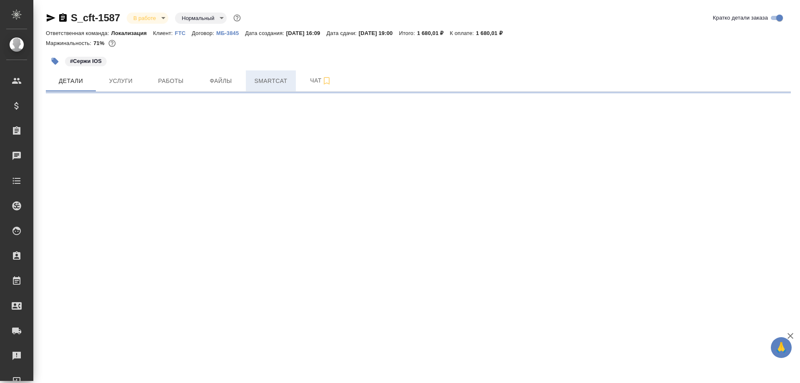
select select "RU"
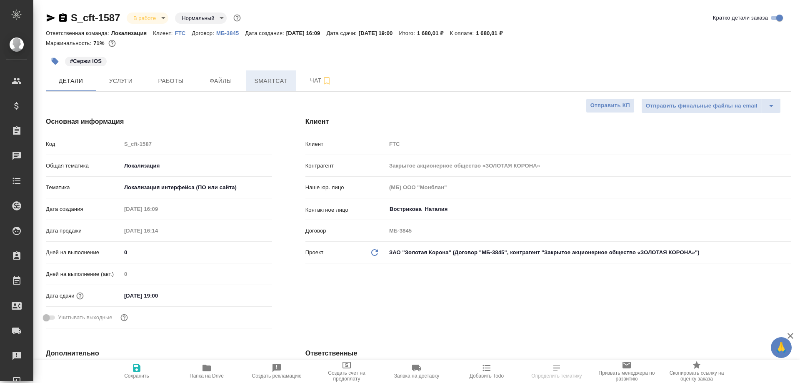
type textarea "x"
type input "[PERSON_NAME]"
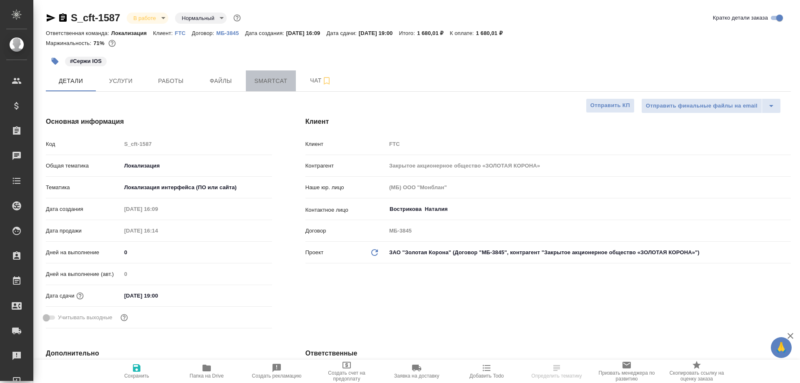
click at [258, 85] on span "Smartcat" at bounding box center [271, 81] width 40 height 10
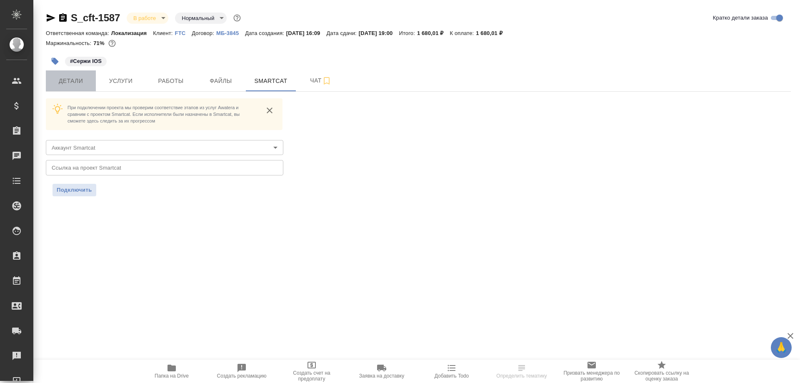
click at [75, 85] on span "Детали" at bounding box center [71, 81] width 40 height 10
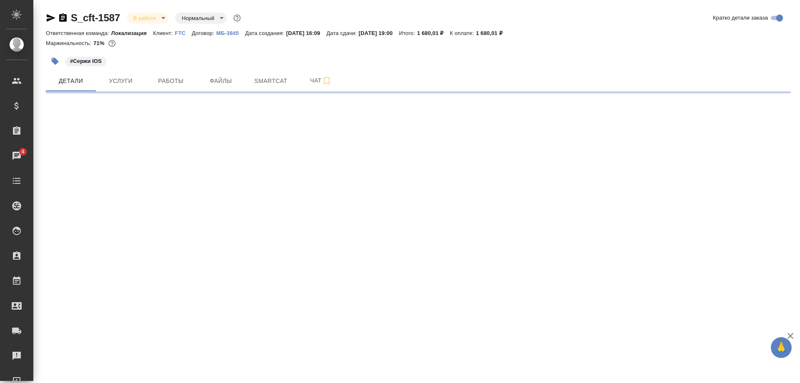
select select "RU"
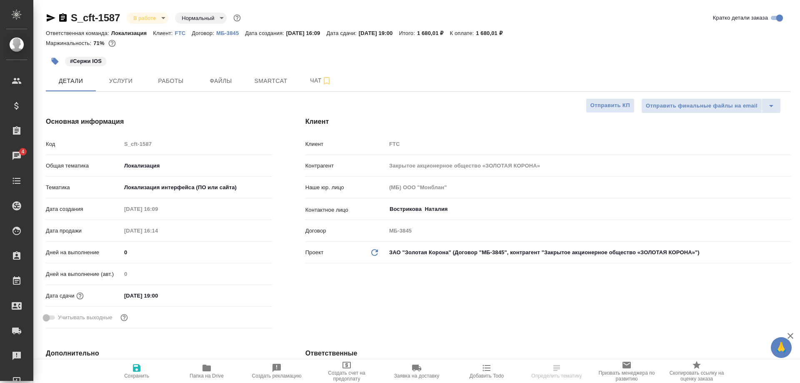
type textarea "x"
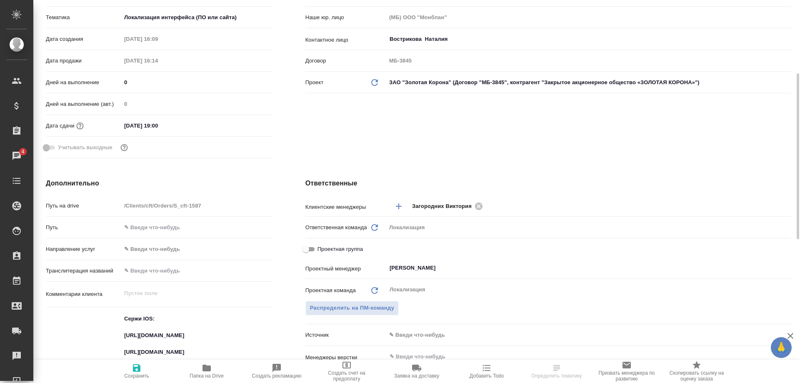
scroll to position [340, 0]
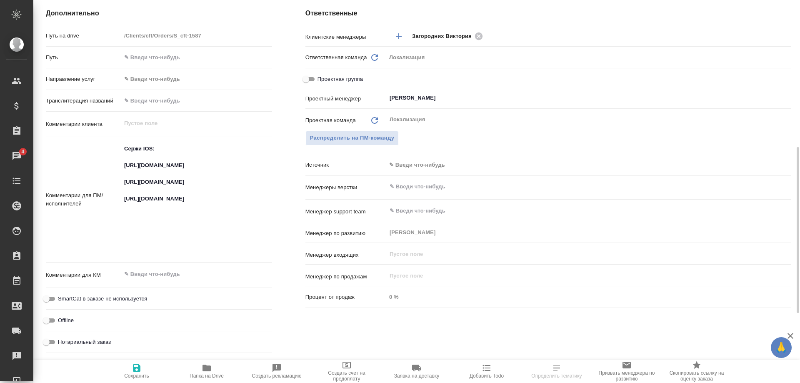
type textarea "x"
drag, startPoint x: 251, startPoint y: 174, endPoint x: 117, endPoint y: 169, distance: 134.7
click at [122, 169] on textarea "Сержи IOS: [URL][DOMAIN_NAME] [URL][DOMAIN_NAME] [URL][DOMAIN_NAME]" at bounding box center [197, 199] width 150 height 114
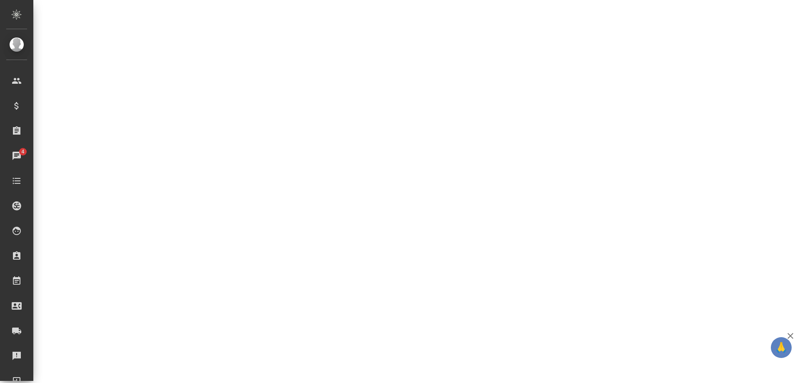
select select "RU"
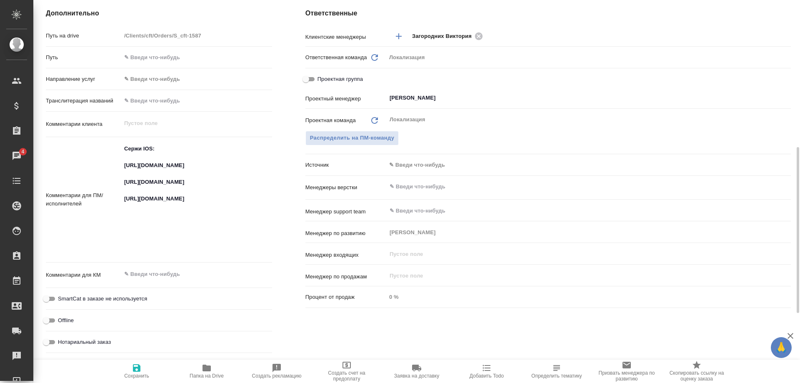
type textarea "x"
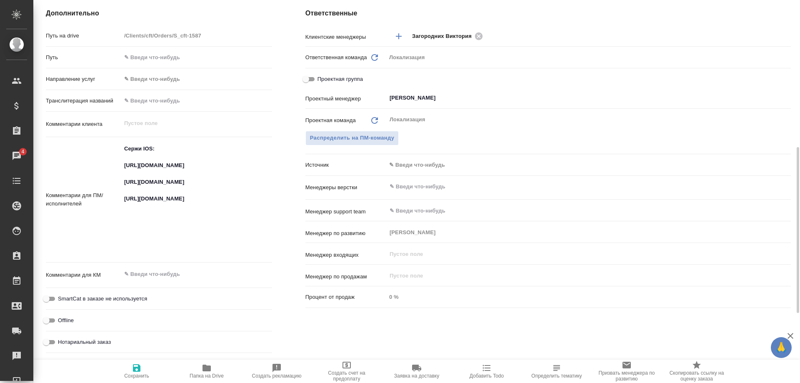
type textarea "x"
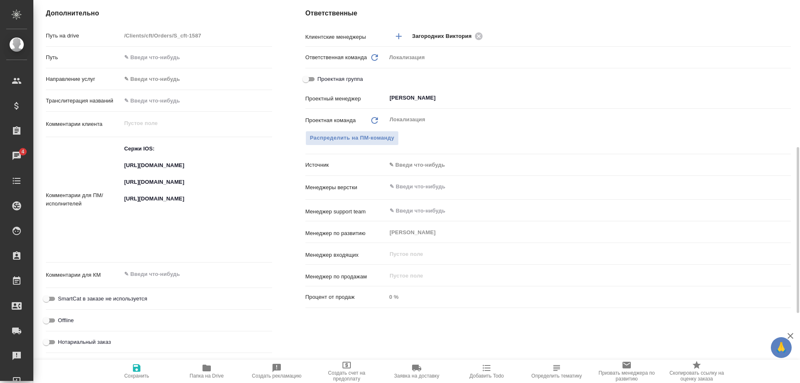
type textarea "x"
drag, startPoint x: 119, startPoint y: 187, endPoint x: 172, endPoint y: 210, distance: 57.5
click at [172, 210] on div "Комментарии для ПМ/исполнителей Сержи IOS: https://smartcat.com/projects/c2167b…" at bounding box center [159, 199] width 226 height 118
click at [172, 212] on textarea "Сержи IOS: https://smartcat.com/projects/c2167bad-6919-42f6-9136-a07398b7a8d9/f…" at bounding box center [197, 199] width 150 height 114
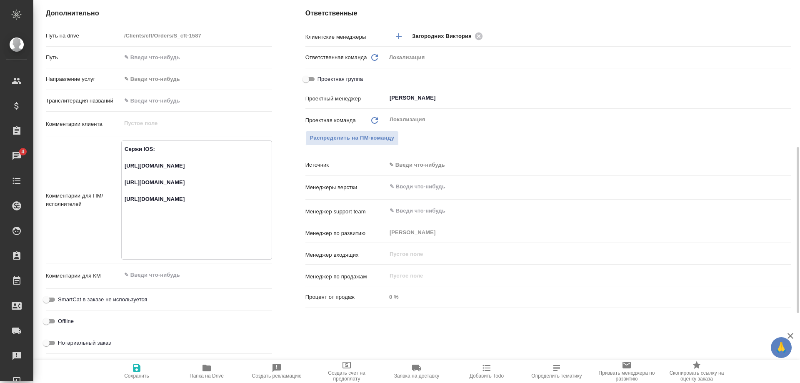
drag, startPoint x: 175, startPoint y: 214, endPoint x: 123, endPoint y: 190, distance: 57.0
click at [123, 190] on textarea "Сержи IOS: https://smartcat.com/projects/c2167bad-6919-42f6-9136-a07398b7a8d9/f…" at bounding box center [197, 199] width 150 height 114
type textarea "x"
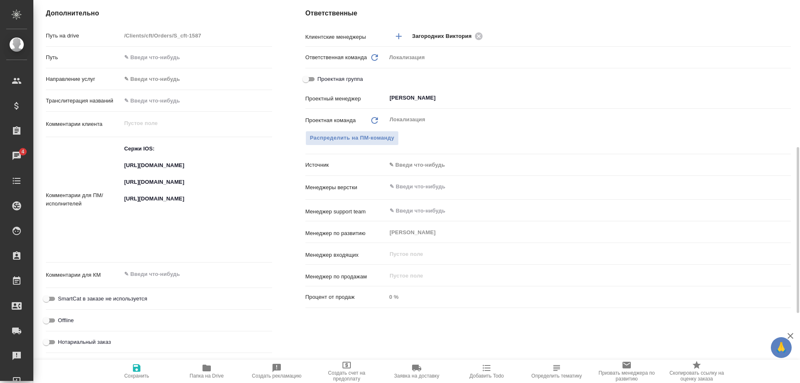
type textarea "x"
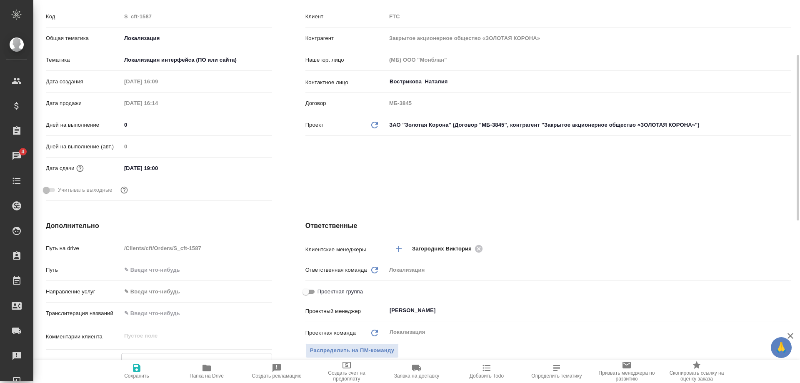
scroll to position [0, 0]
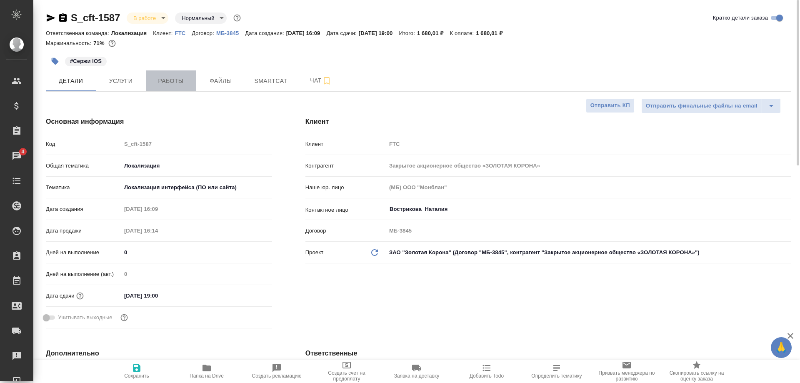
type textarea "x"
click at [156, 72] on button "Работы" at bounding box center [171, 80] width 50 height 21
